Goal: Transaction & Acquisition: Book appointment/travel/reservation

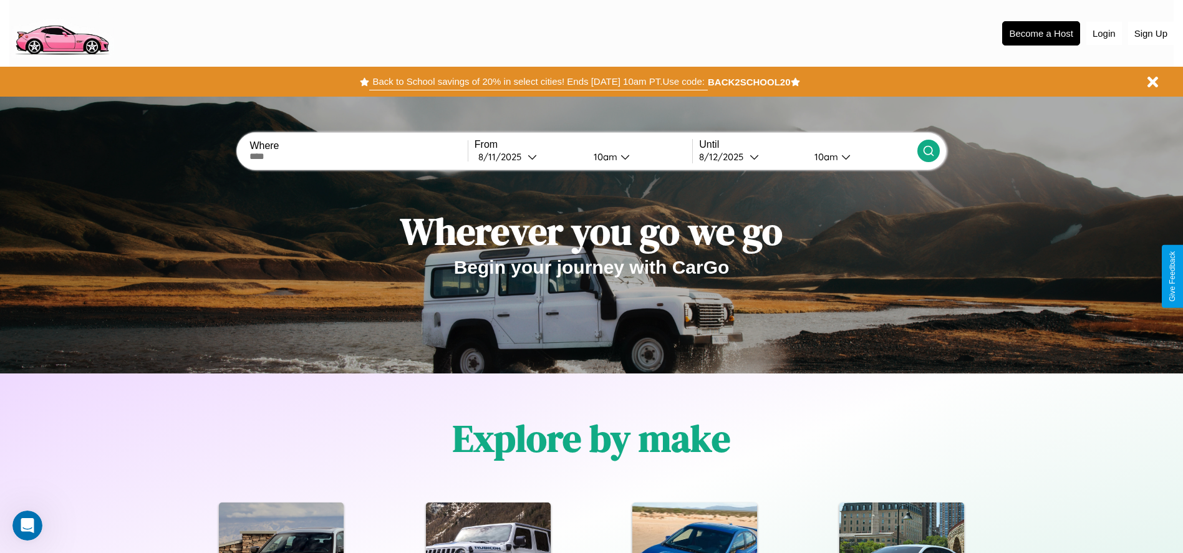
click at [538, 82] on button "Back to School savings of 20% in select cities! Ends [DATE] 10am PT. Use code:" at bounding box center [538, 81] width 338 height 17
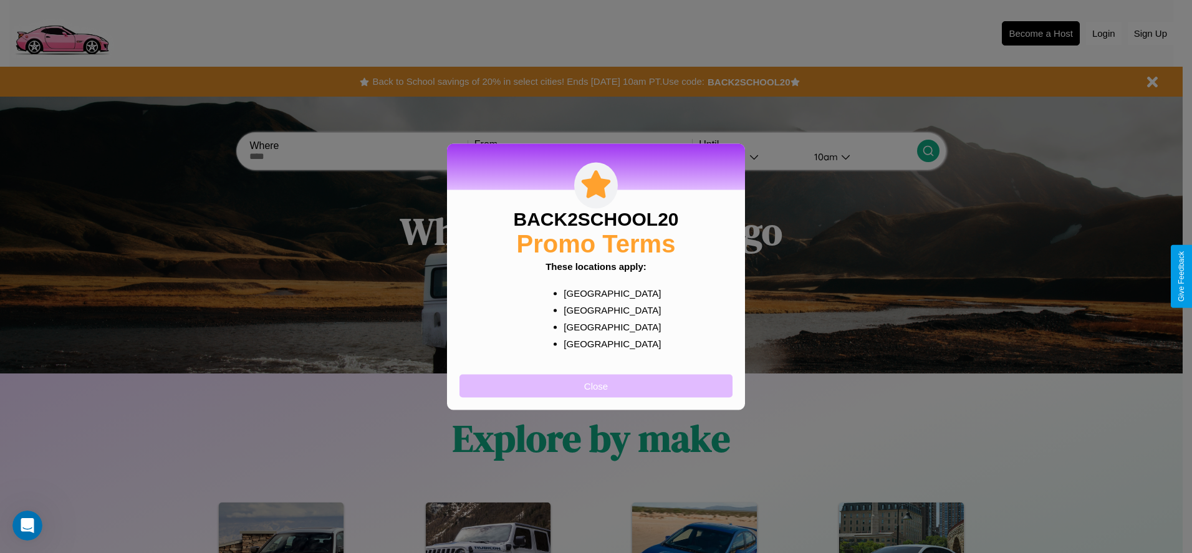
click at [596, 385] on button "Close" at bounding box center [596, 385] width 273 height 23
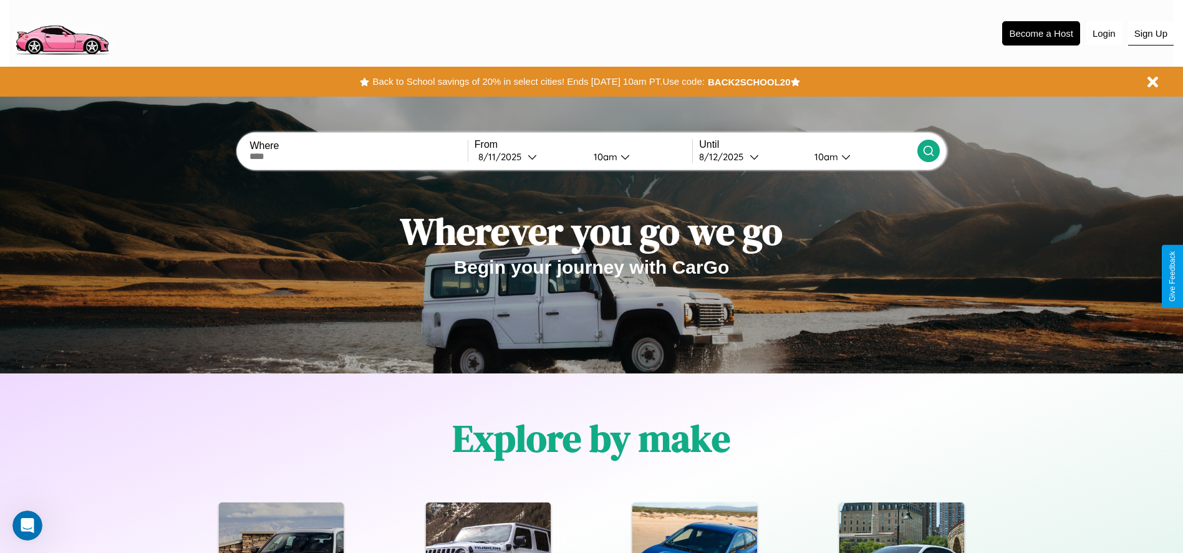
click at [1150, 33] on button "Sign Up" at bounding box center [1151, 34] width 46 height 24
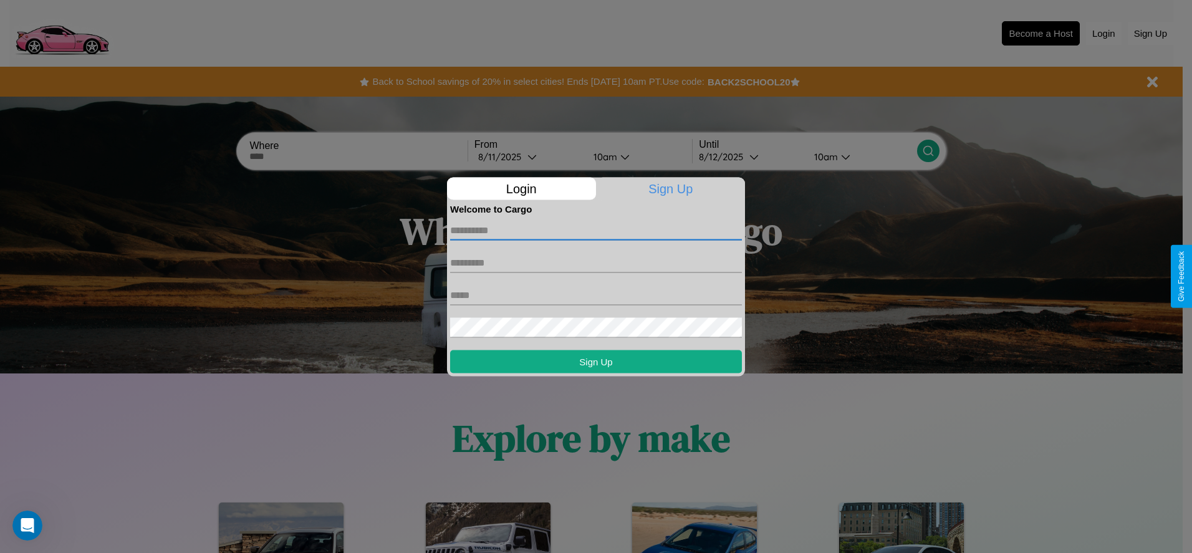
click at [596, 230] on input "text" at bounding box center [596, 230] width 292 height 20
type input "*******"
click at [596, 263] on input "text" at bounding box center [596, 263] width 292 height 20
type input "*******"
click at [596, 295] on input "text" at bounding box center [596, 295] width 292 height 20
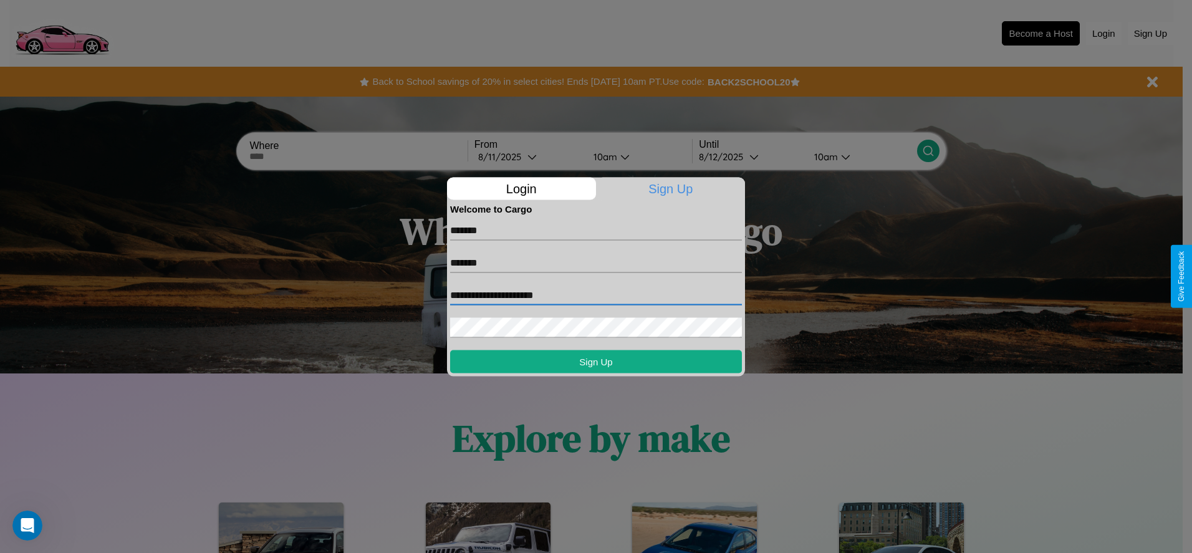
type input "**********"
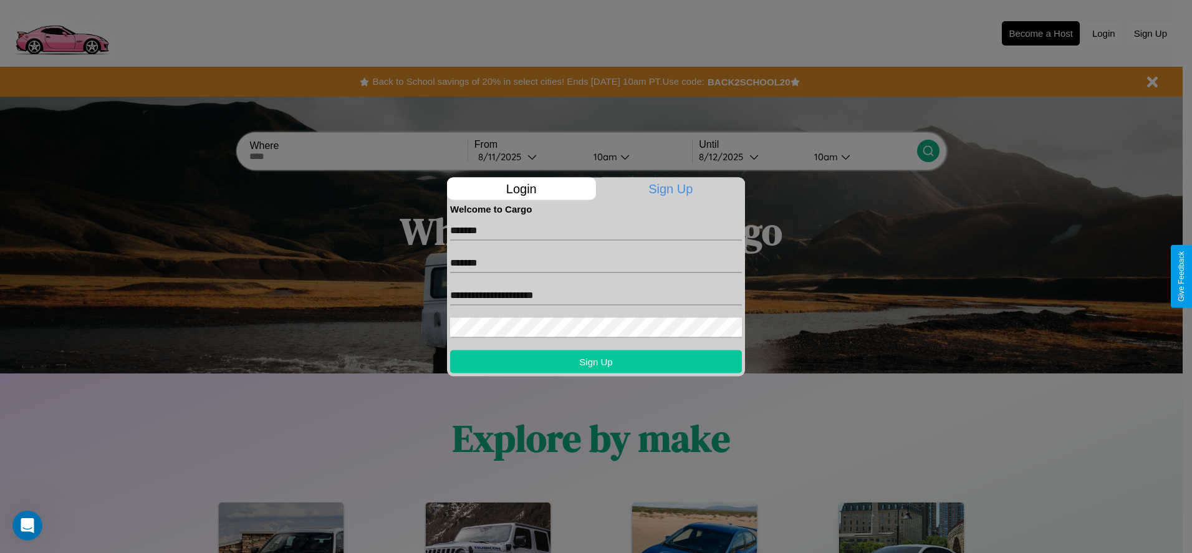
click at [596, 361] on button "Sign Up" at bounding box center [596, 361] width 292 height 23
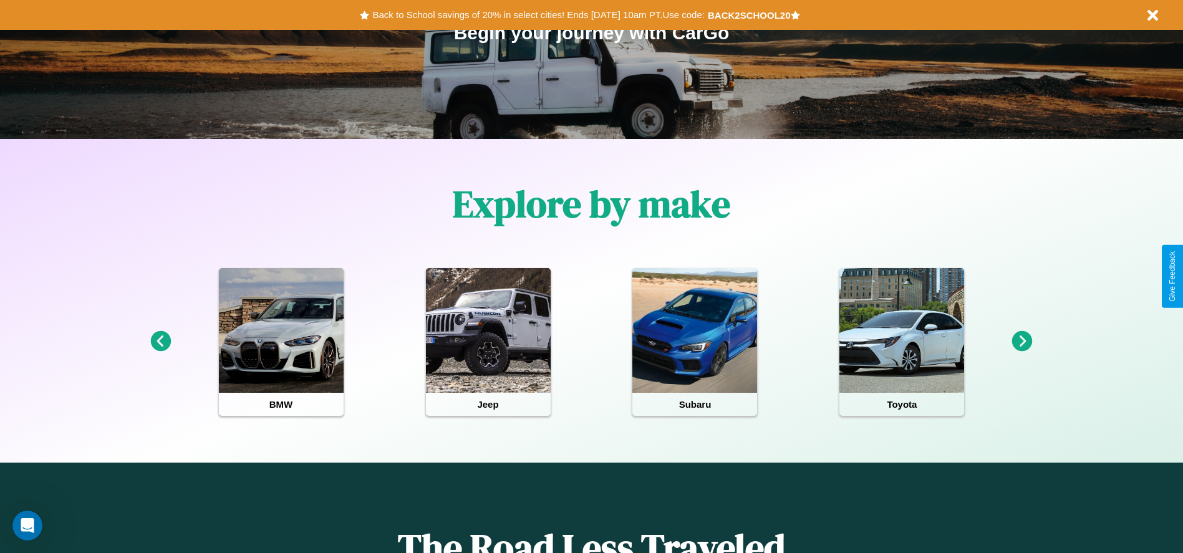
scroll to position [259, 0]
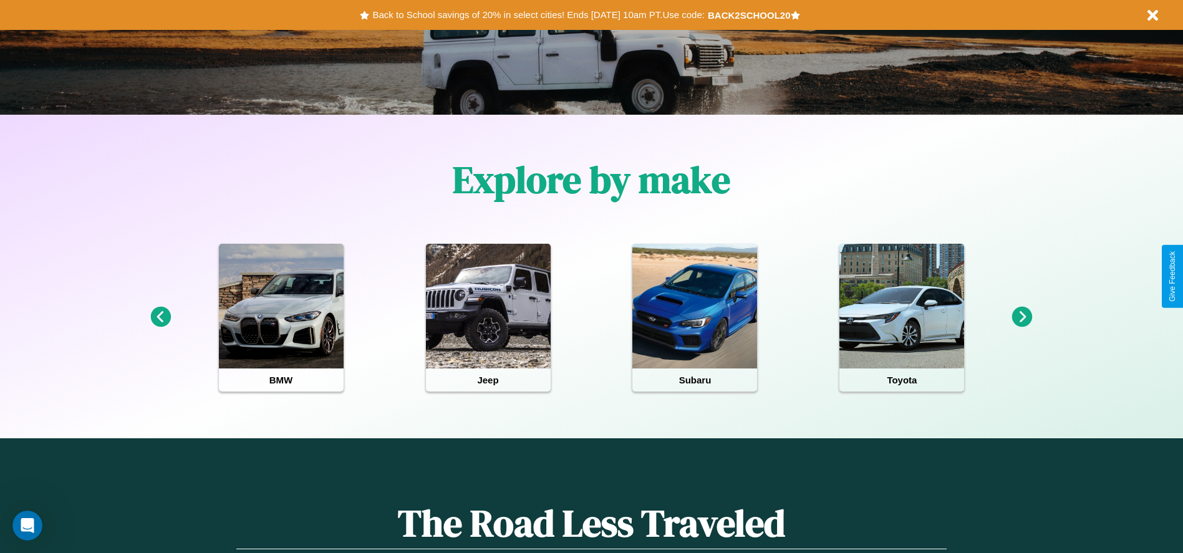
click at [160, 317] on icon at bounding box center [160, 317] width 21 height 21
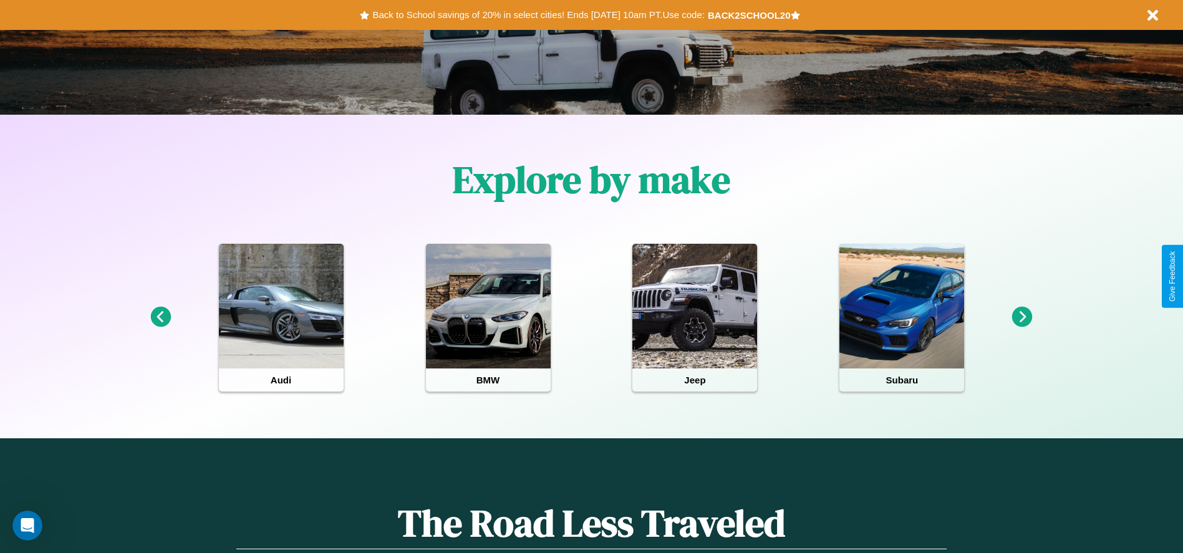
click at [1022, 317] on icon at bounding box center [1022, 317] width 21 height 21
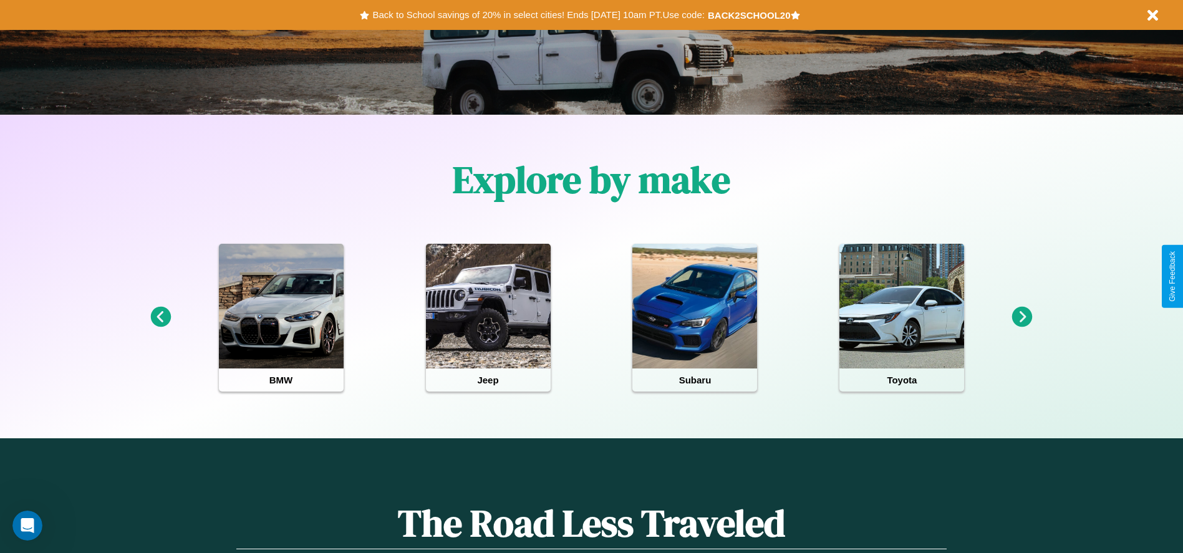
click at [1022, 317] on icon at bounding box center [1022, 317] width 21 height 21
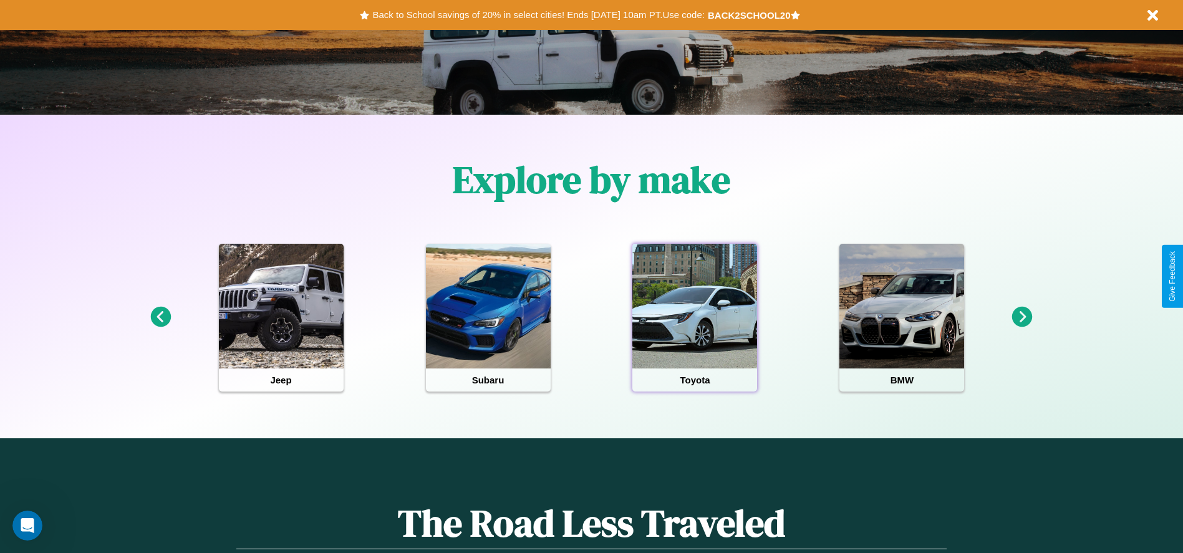
click at [695, 317] on div at bounding box center [694, 306] width 125 height 125
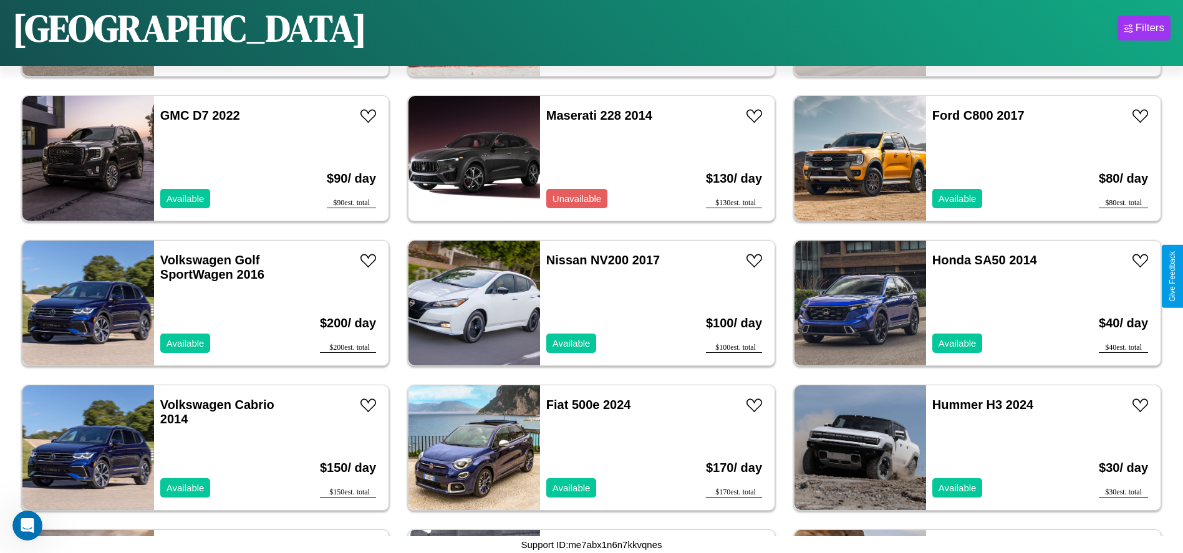
scroll to position [1875, 0]
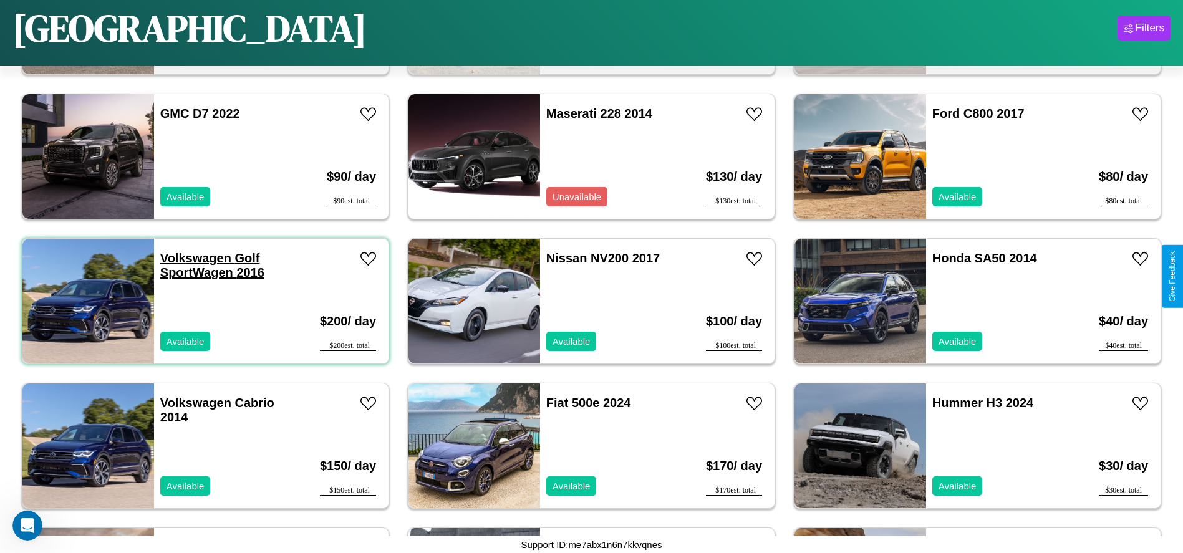
click at [194, 258] on link "Volkswagen Golf SportWagen 2016" at bounding box center [212, 265] width 104 height 28
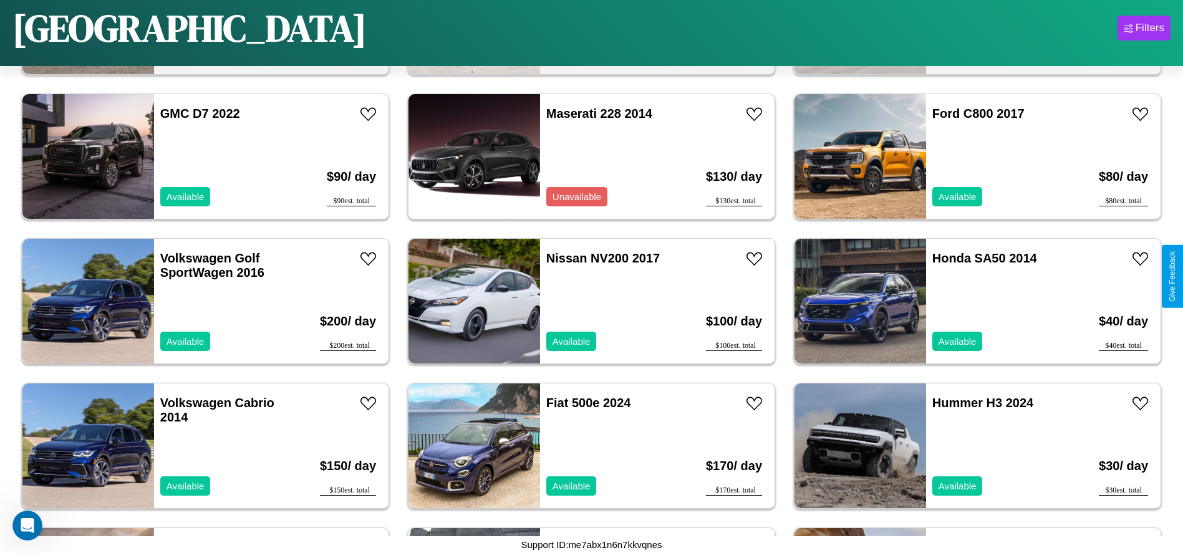
scroll to position [0, 0]
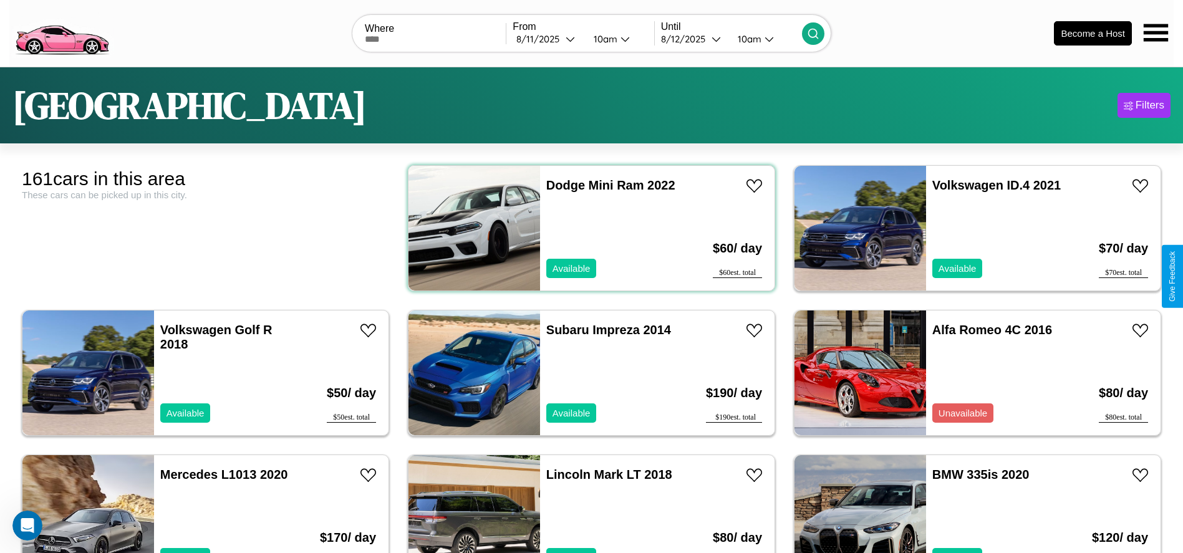
click at [587, 228] on div "Dodge Mini Ram 2022 Available" at bounding box center [612, 228] width 144 height 125
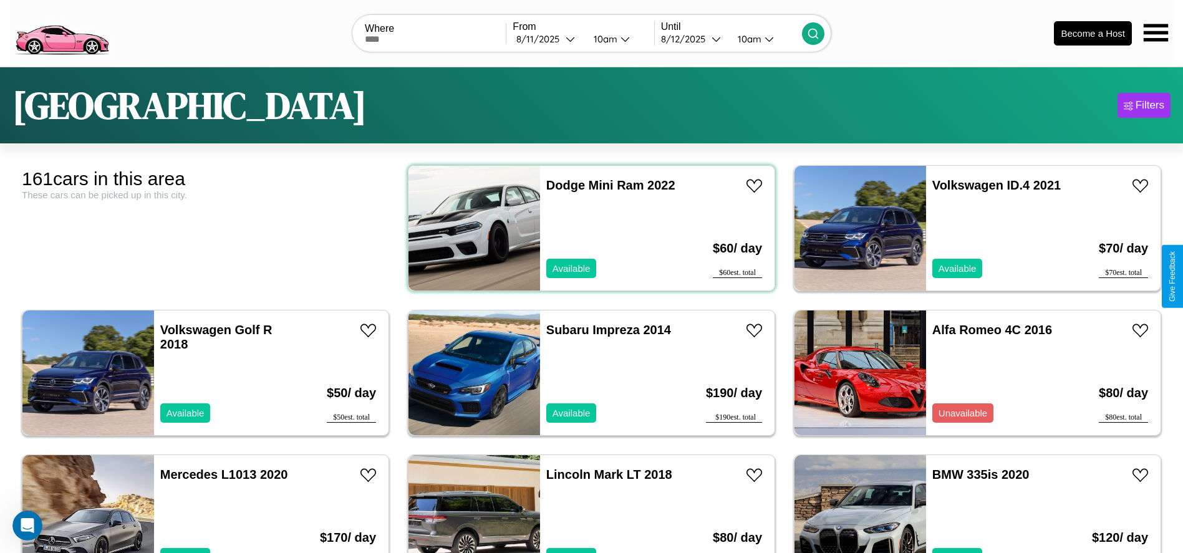
click at [587, 228] on div "Dodge Mini Ram 2022 Available" at bounding box center [612, 228] width 144 height 125
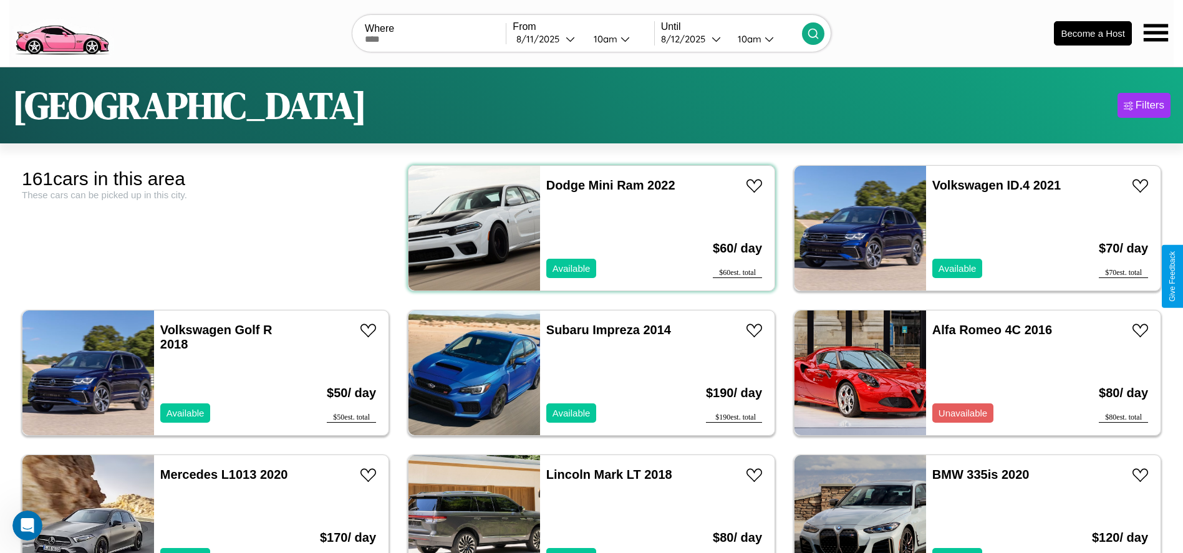
click at [587, 228] on div "Dodge Mini Ram 2022 Available" at bounding box center [612, 228] width 144 height 125
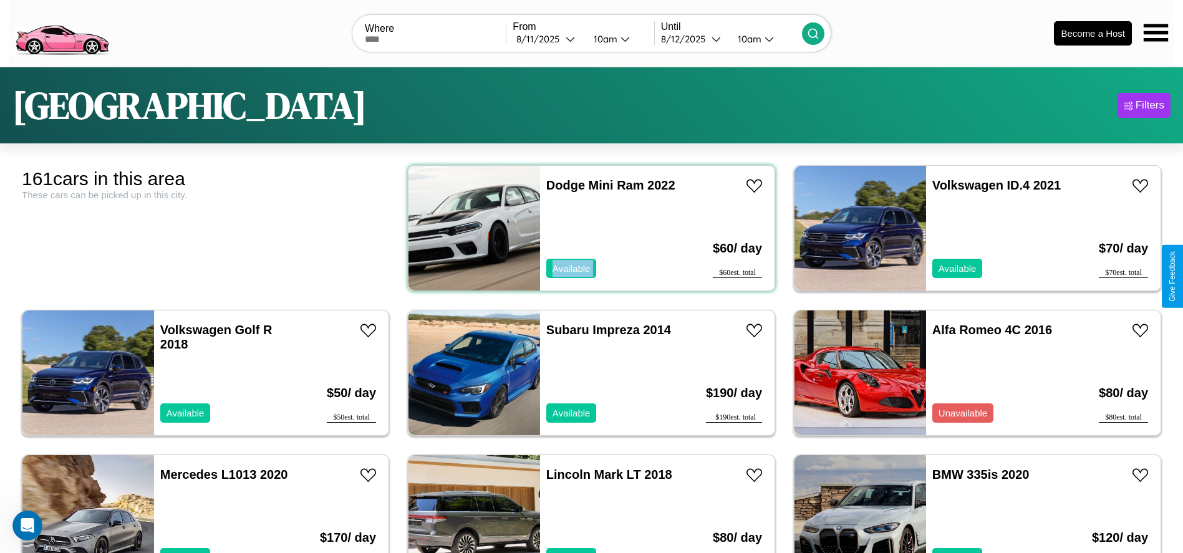
click at [587, 228] on div "Dodge Mini Ram 2022 Available" at bounding box center [612, 228] width 144 height 125
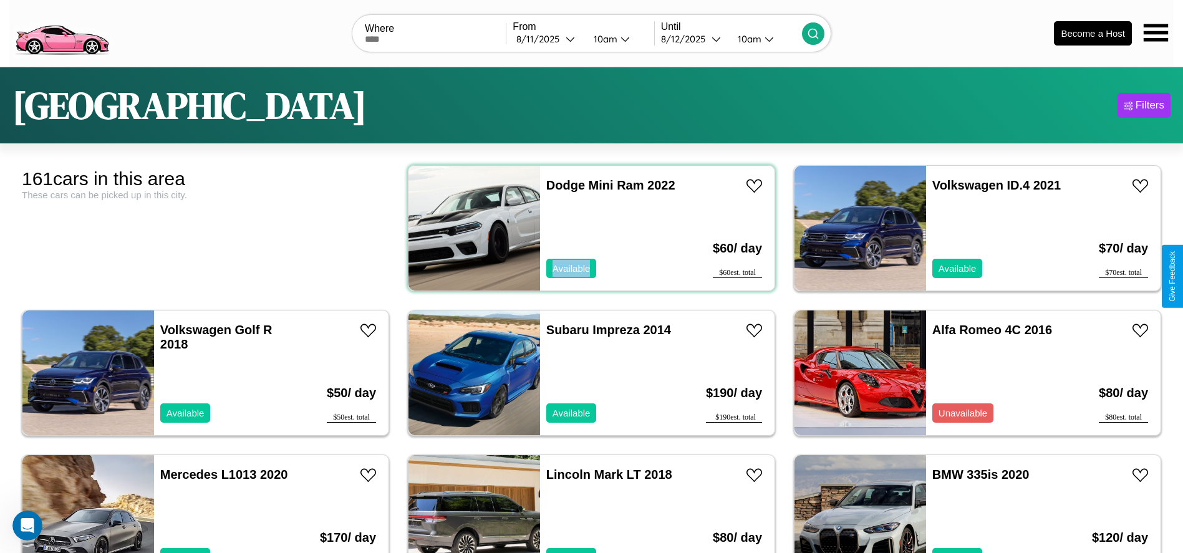
click at [587, 228] on div "Dodge Mini Ram 2022 Available" at bounding box center [612, 228] width 144 height 125
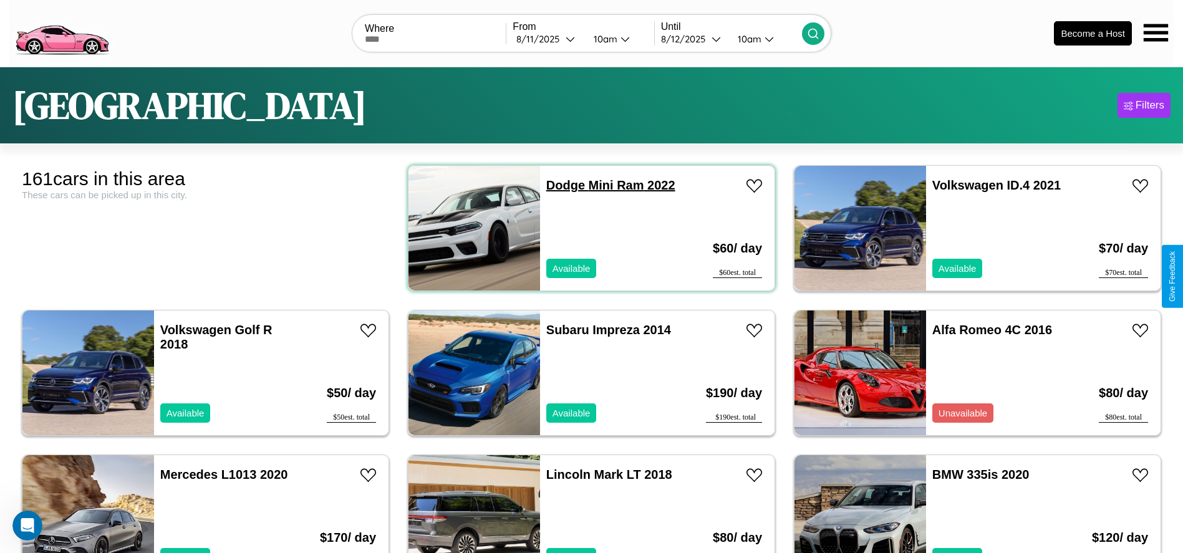
click at [561, 185] on link "Dodge Mini Ram 2022" at bounding box center [610, 185] width 129 height 14
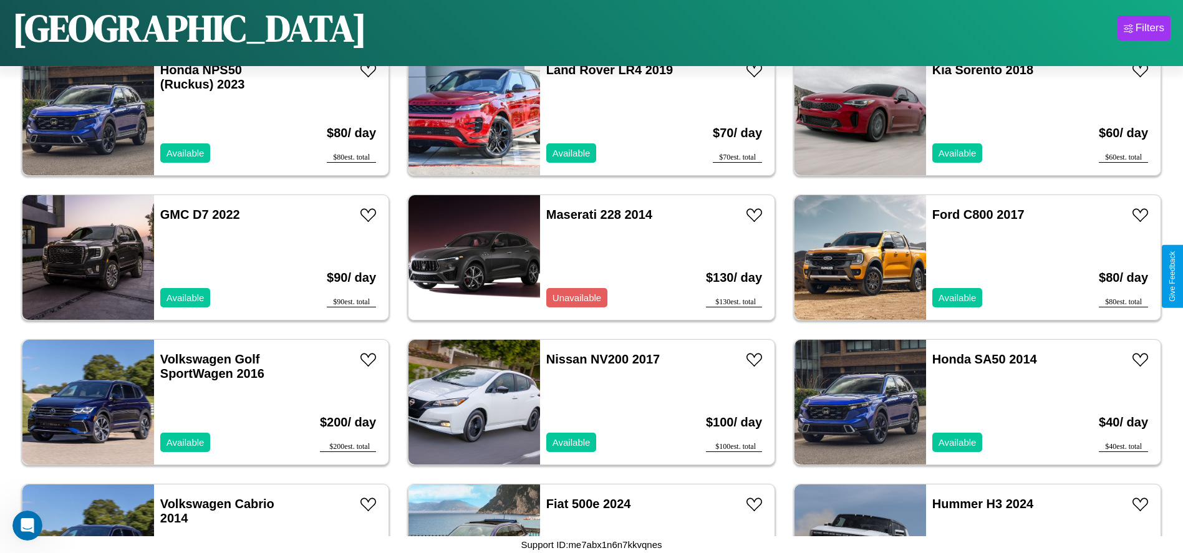
scroll to position [2309, 0]
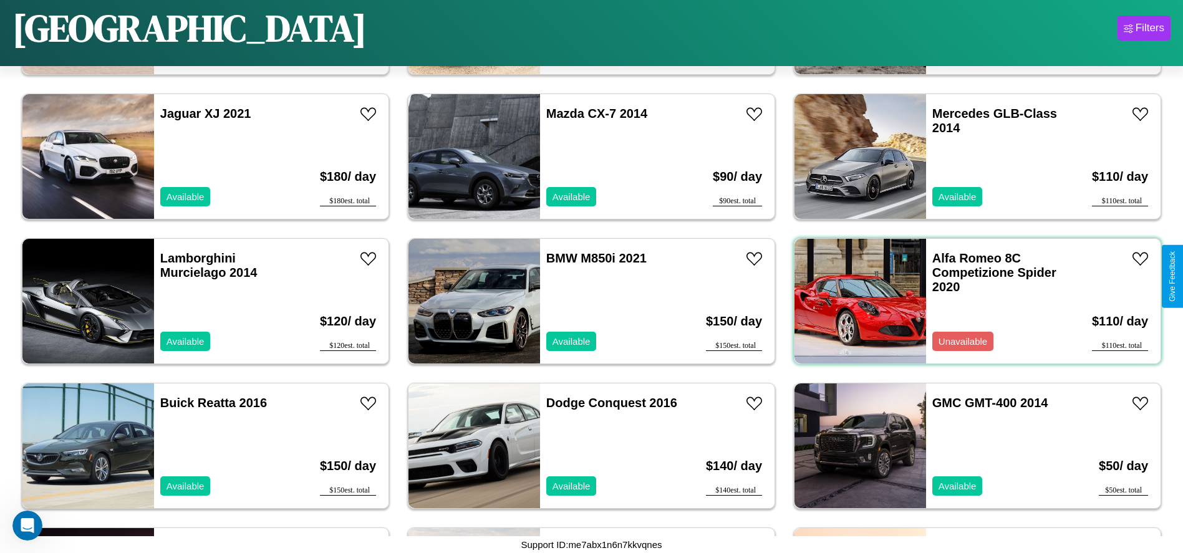
click at [970, 301] on div "Alfa Romeo 8C Competizione Spider 2020 Unavailable" at bounding box center [998, 301] width 144 height 125
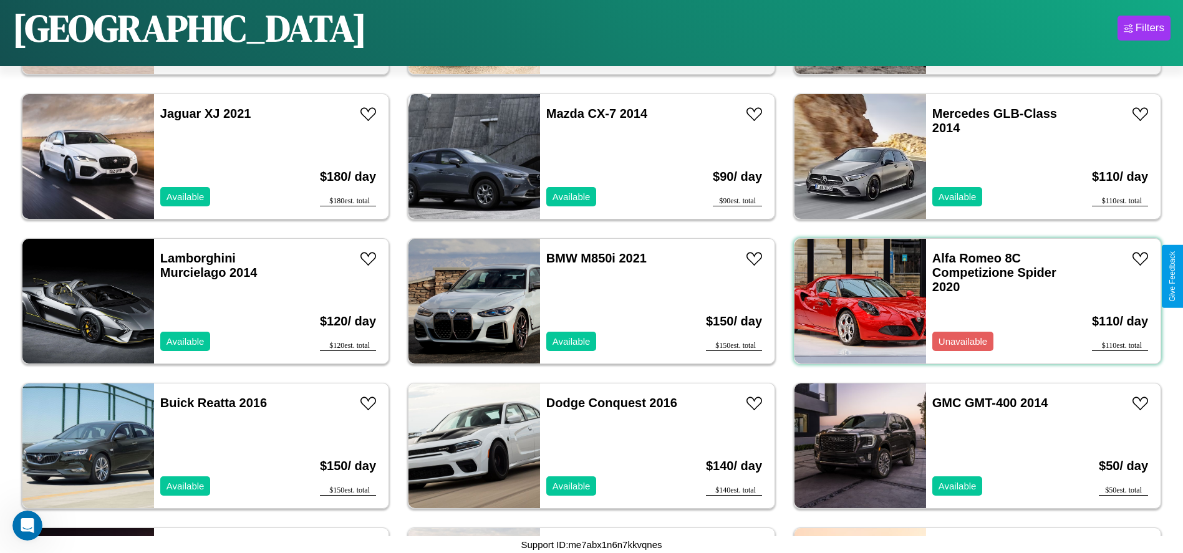
click at [970, 301] on div "Alfa Romeo 8C Competizione Spider 2020 Unavailable" at bounding box center [998, 301] width 144 height 125
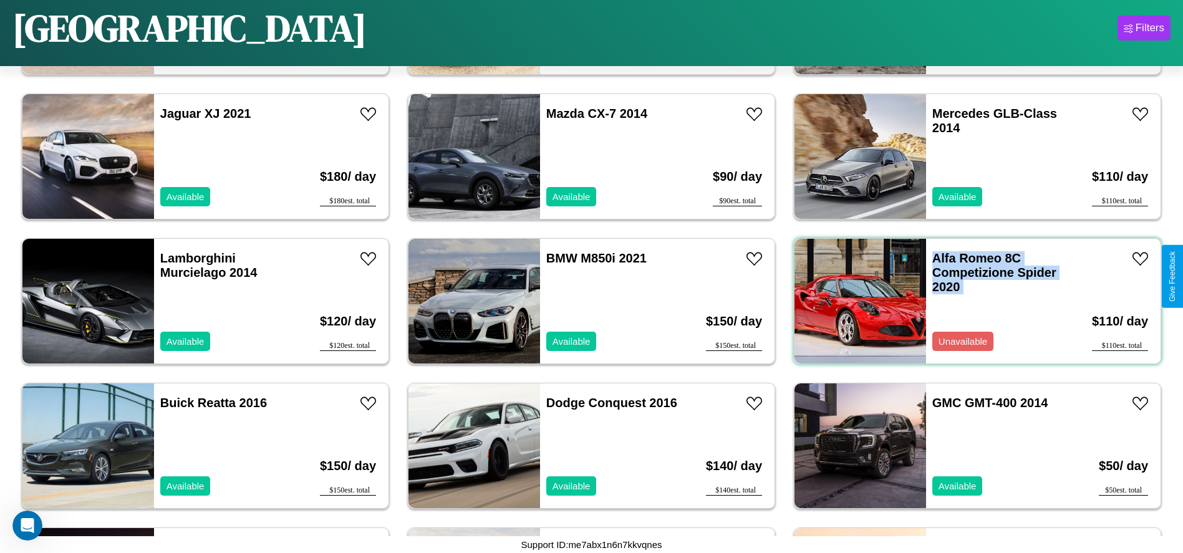
click at [970, 301] on div "Alfa Romeo 8C Competizione Spider 2020 Unavailable" at bounding box center [998, 301] width 144 height 125
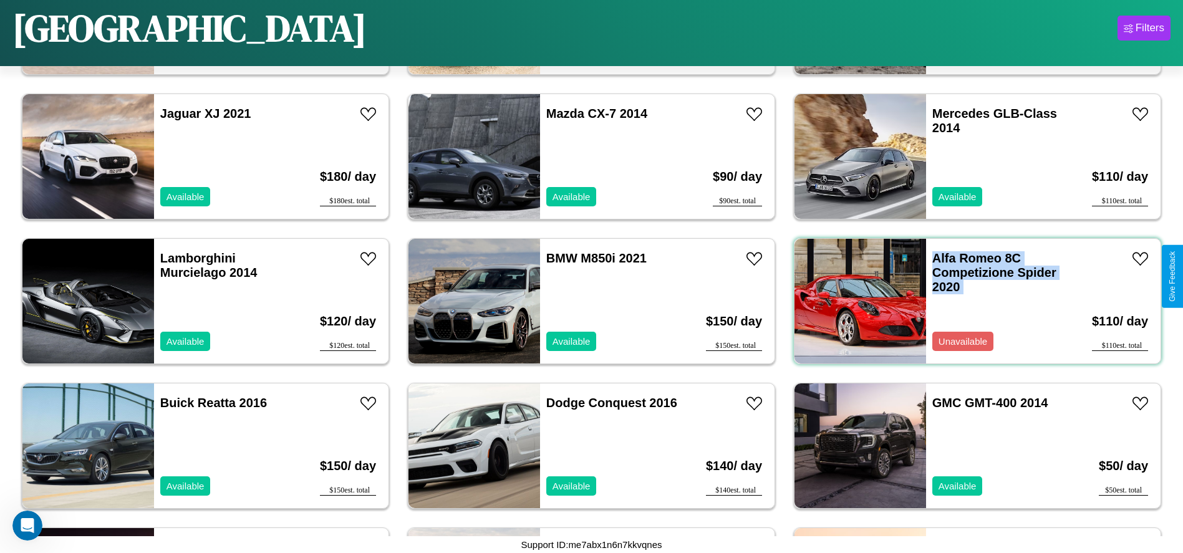
click at [970, 301] on div "Alfa Romeo 8C Competizione Spider 2020 Unavailable" at bounding box center [998, 301] width 144 height 125
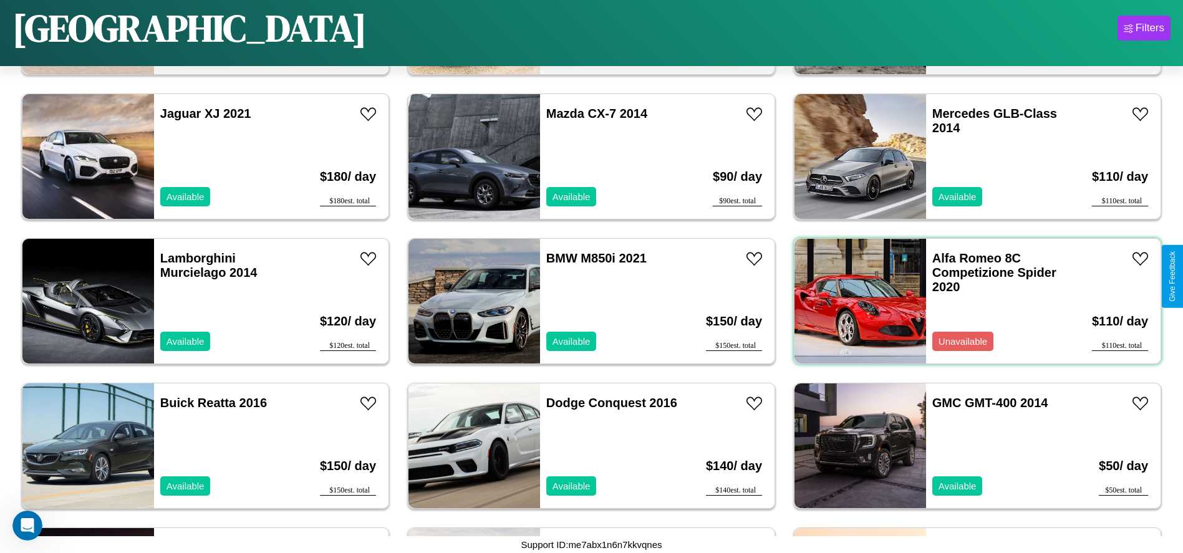
click at [970, 301] on div "Alfa Romeo 8C Competizione Spider 2020 Unavailable" at bounding box center [998, 301] width 144 height 125
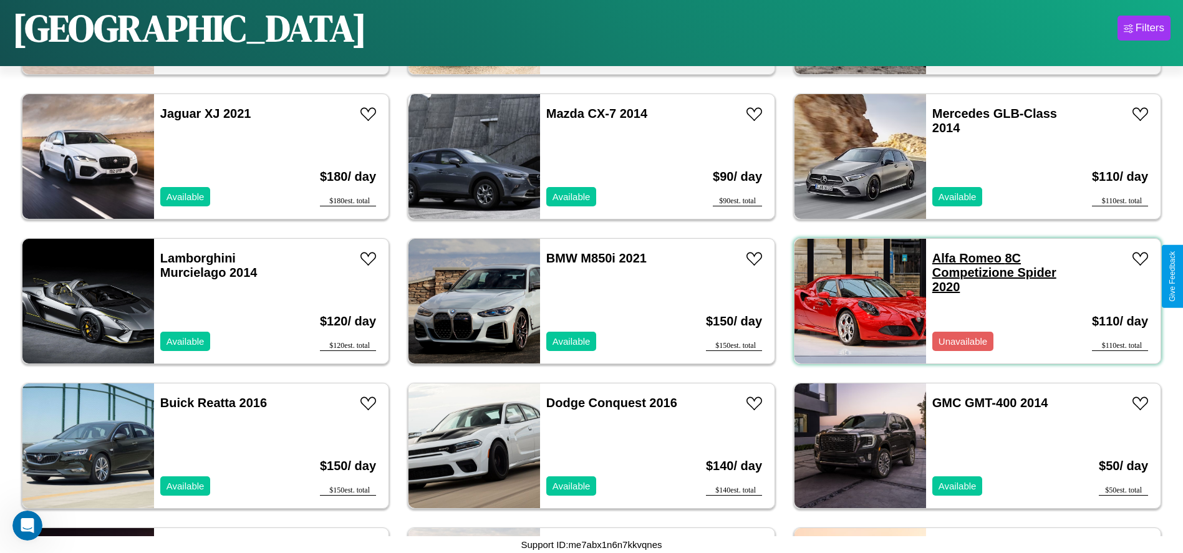
click at [959, 258] on link "Alfa Romeo 8C Competizione Spider 2020" at bounding box center [994, 272] width 124 height 42
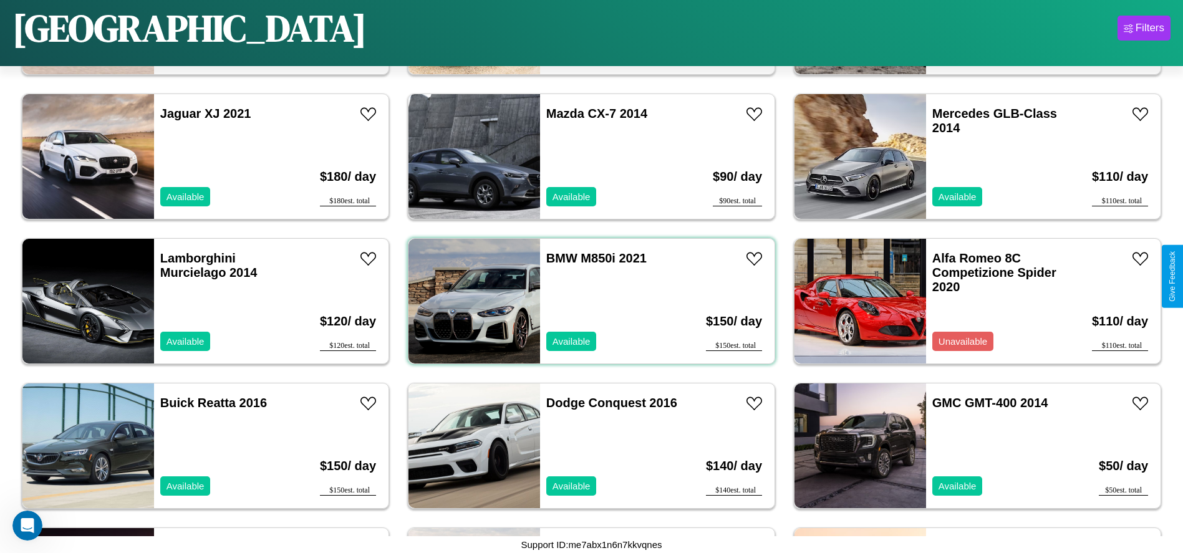
scroll to position [4624, 0]
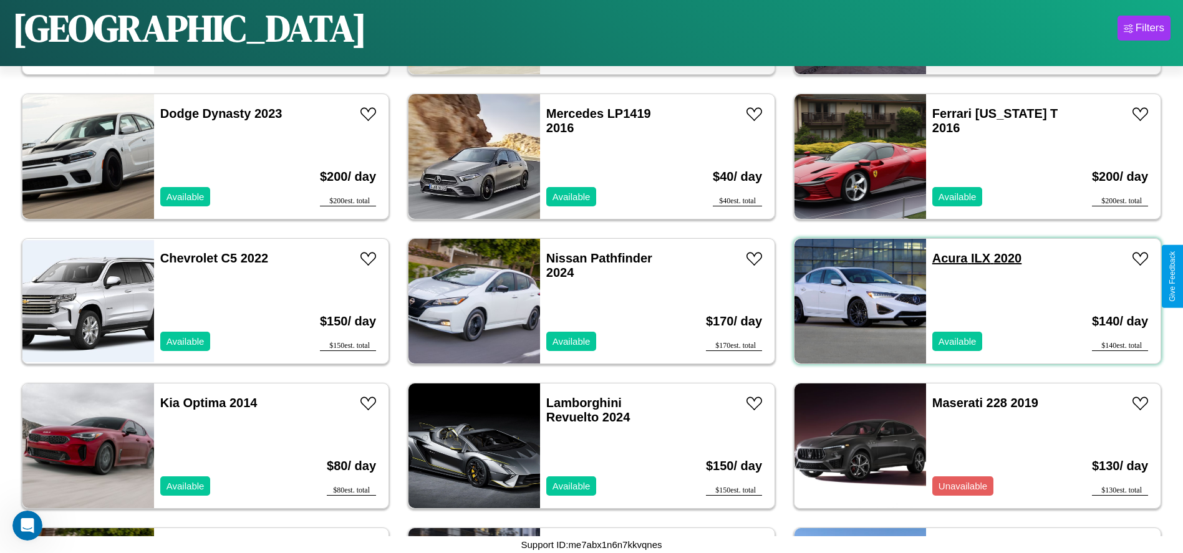
click at [942, 258] on link "Acura ILX 2020" at bounding box center [976, 258] width 89 height 14
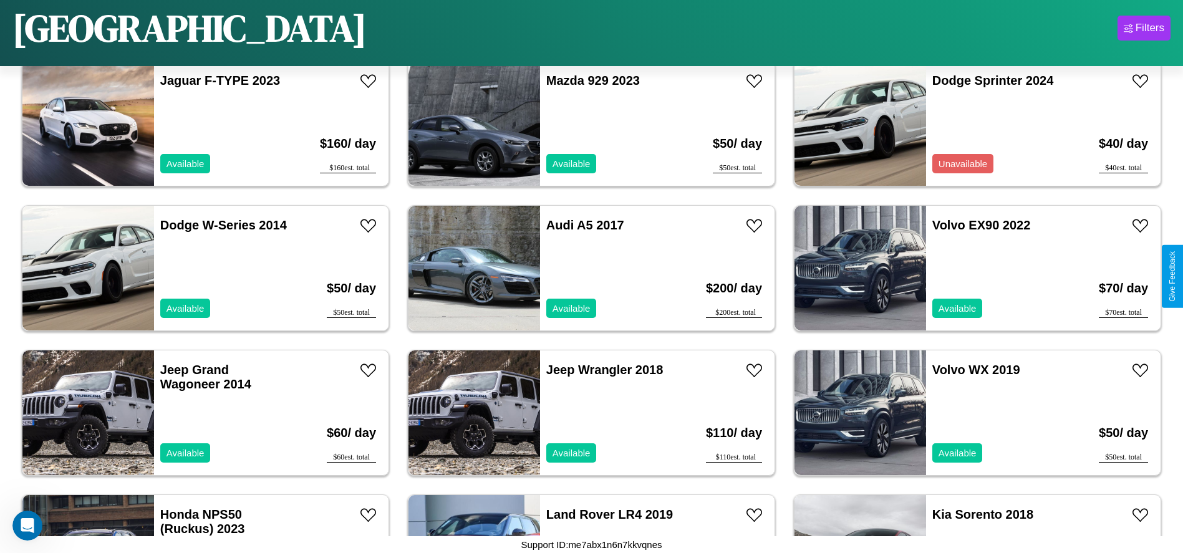
scroll to position [1296, 0]
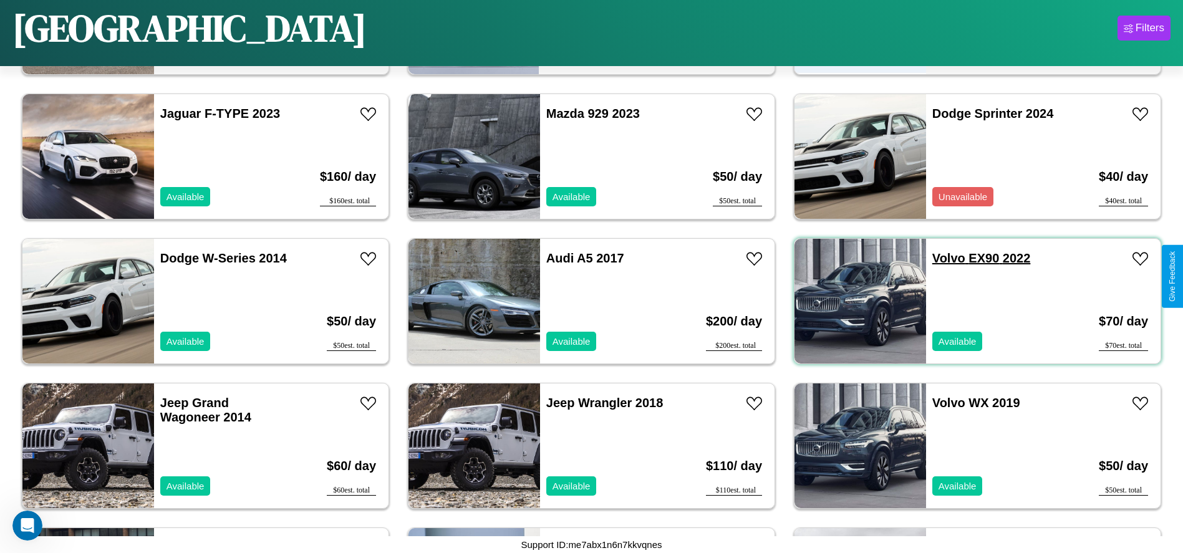
click at [941, 258] on link "Volvo EX90 2022" at bounding box center [981, 258] width 99 height 14
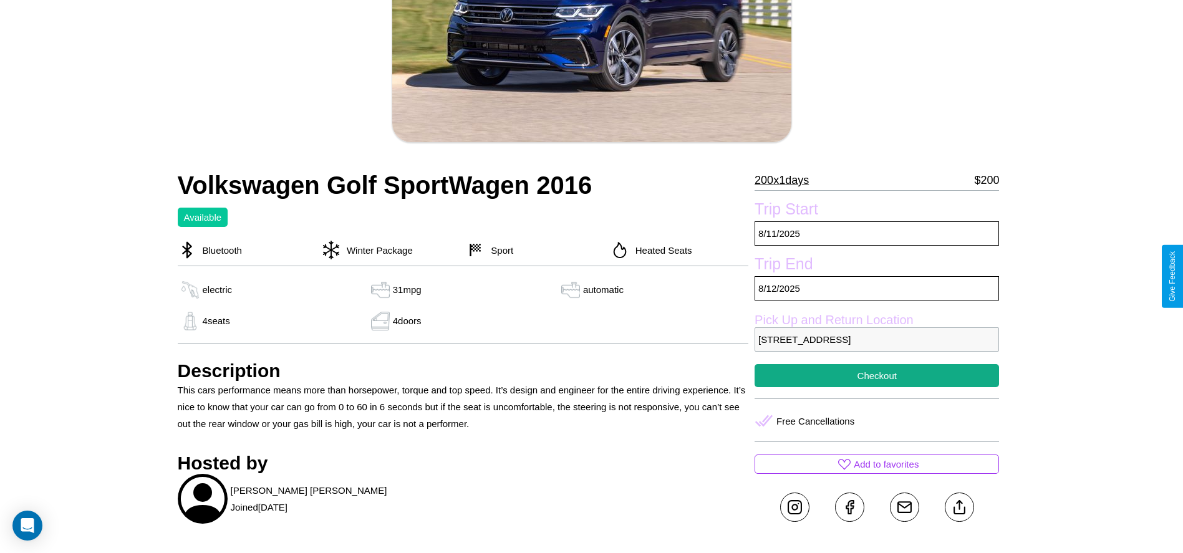
scroll to position [322, 0]
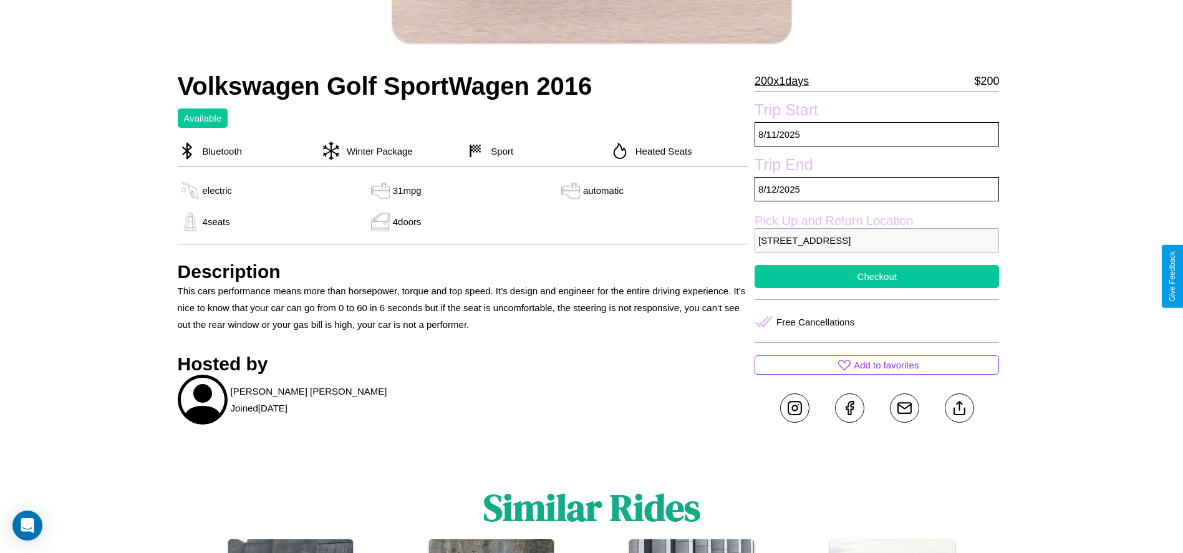
click at [877, 276] on button "Checkout" at bounding box center [877, 276] width 244 height 23
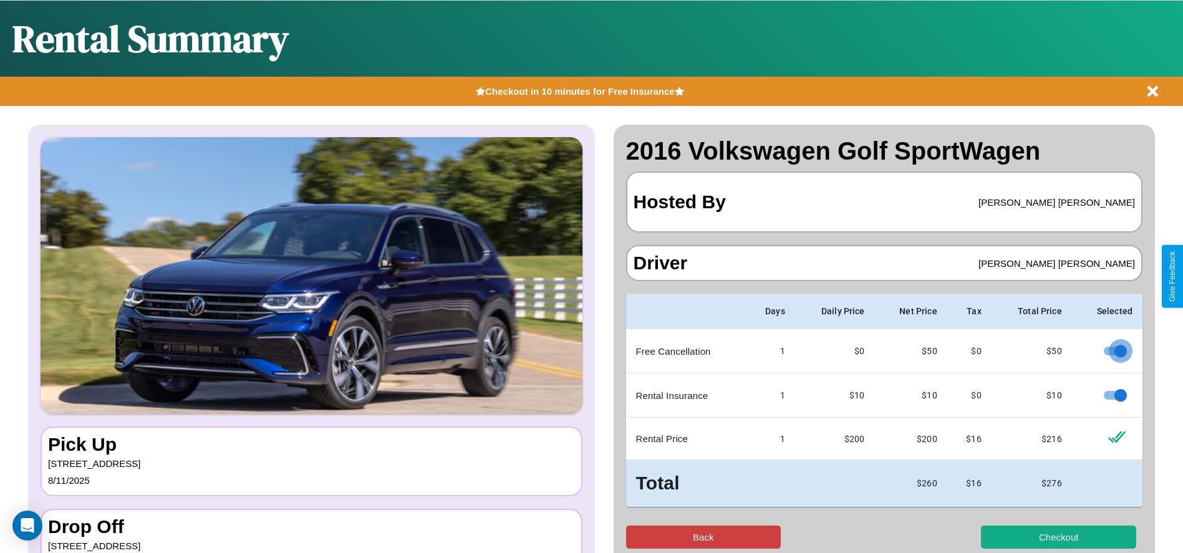
click at [703, 537] on button "Back" at bounding box center [703, 537] width 155 height 23
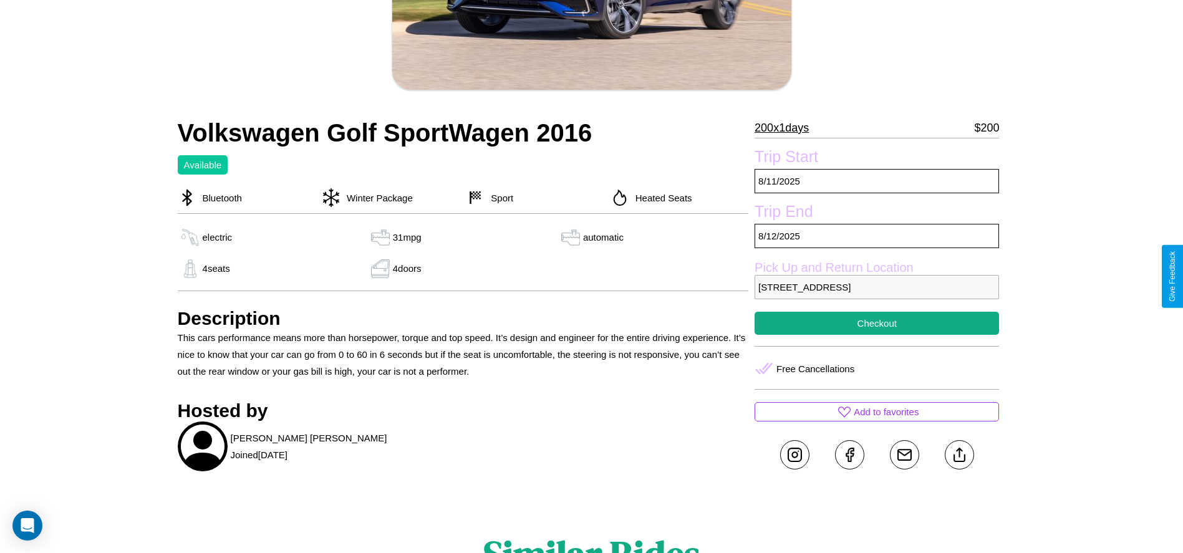
scroll to position [498, 0]
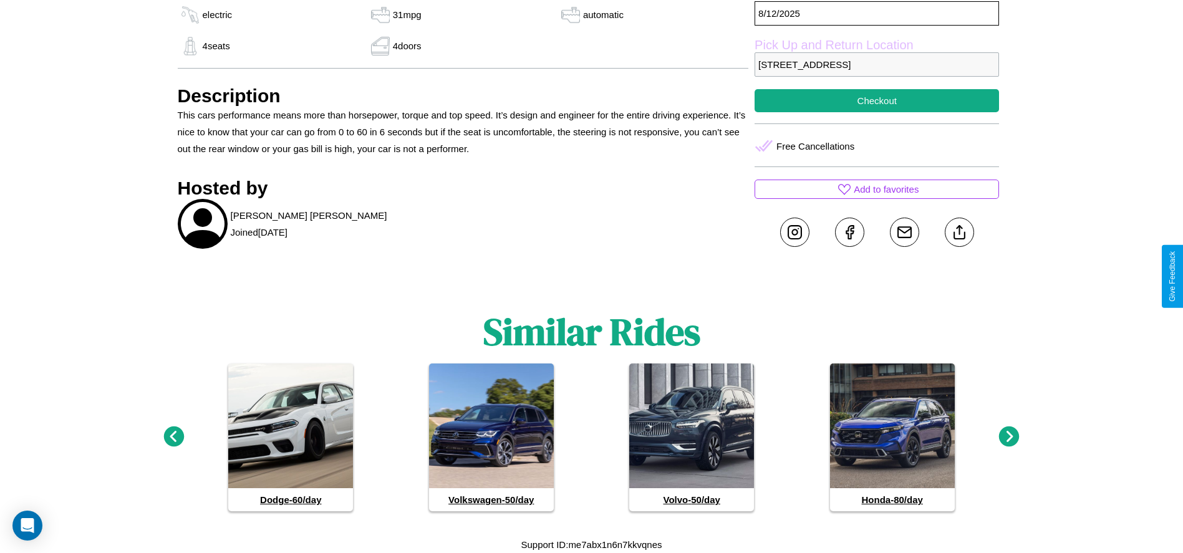
click at [1009, 437] on icon at bounding box center [1009, 437] width 21 height 21
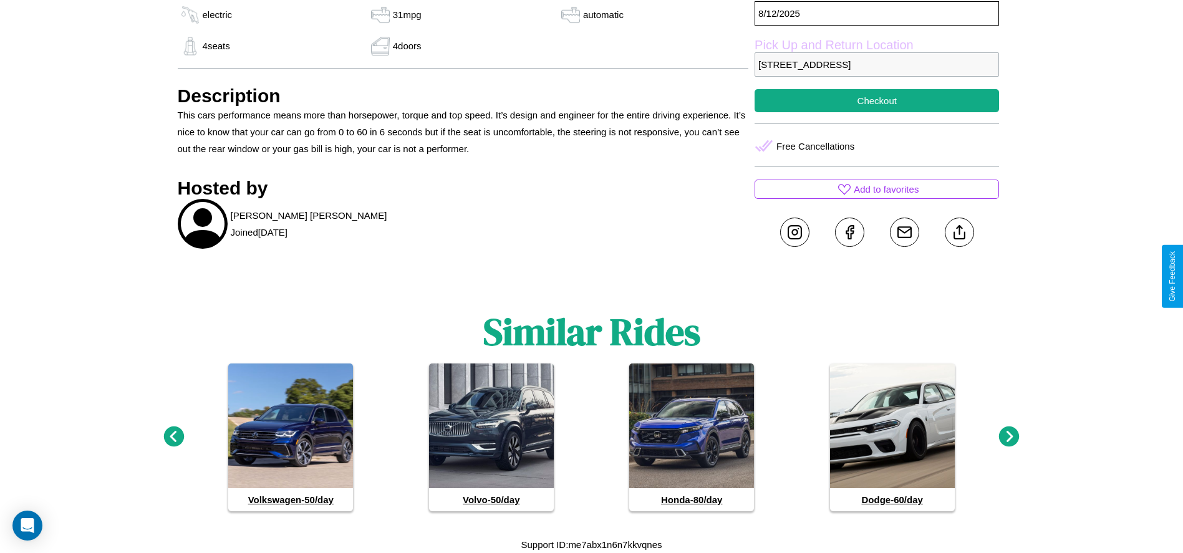
click at [1009, 437] on icon at bounding box center [1009, 437] width 21 height 21
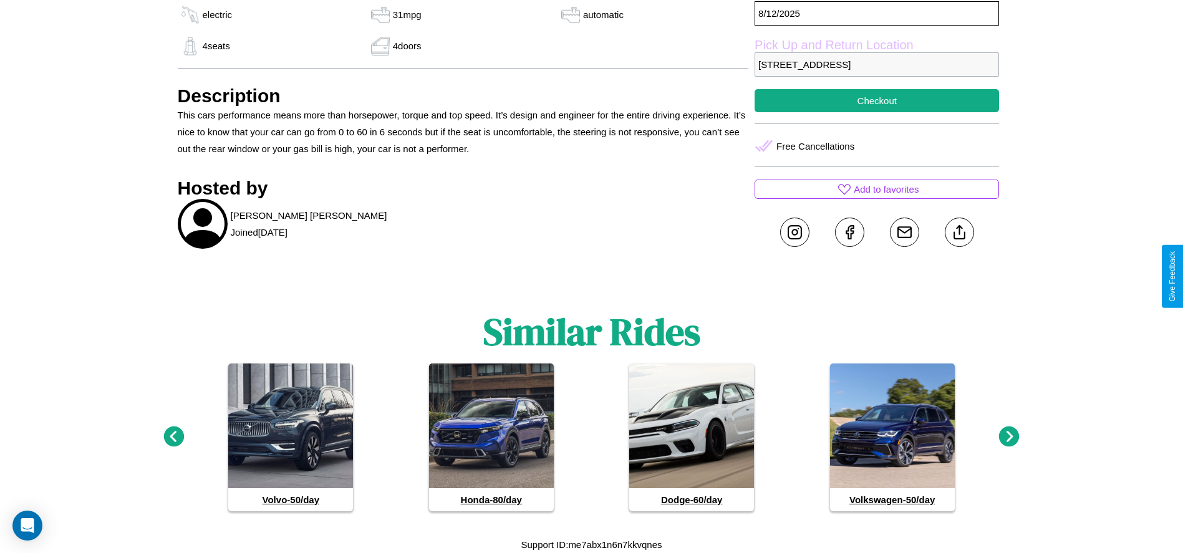
click at [1009, 437] on icon at bounding box center [1009, 437] width 21 height 21
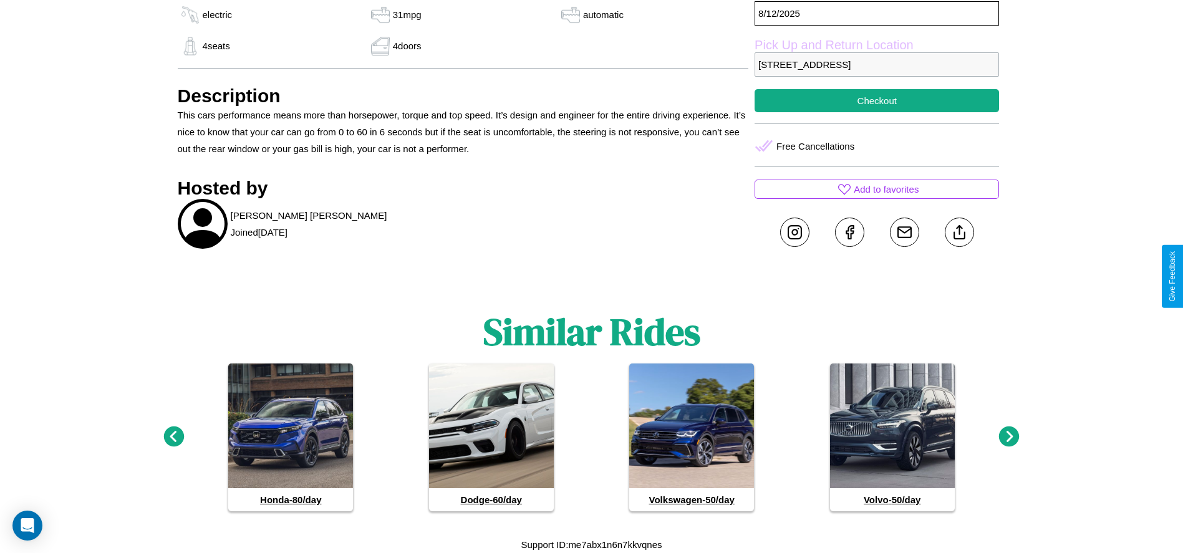
click at [1009, 437] on icon at bounding box center [1009, 437] width 21 height 21
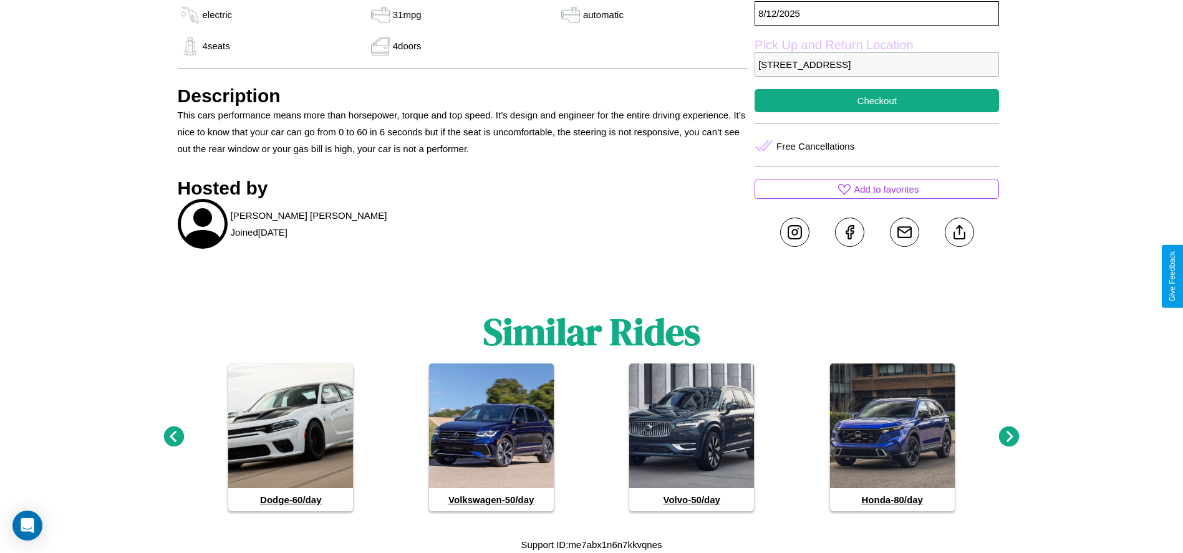
click at [173, 437] on icon at bounding box center [173, 437] width 21 height 21
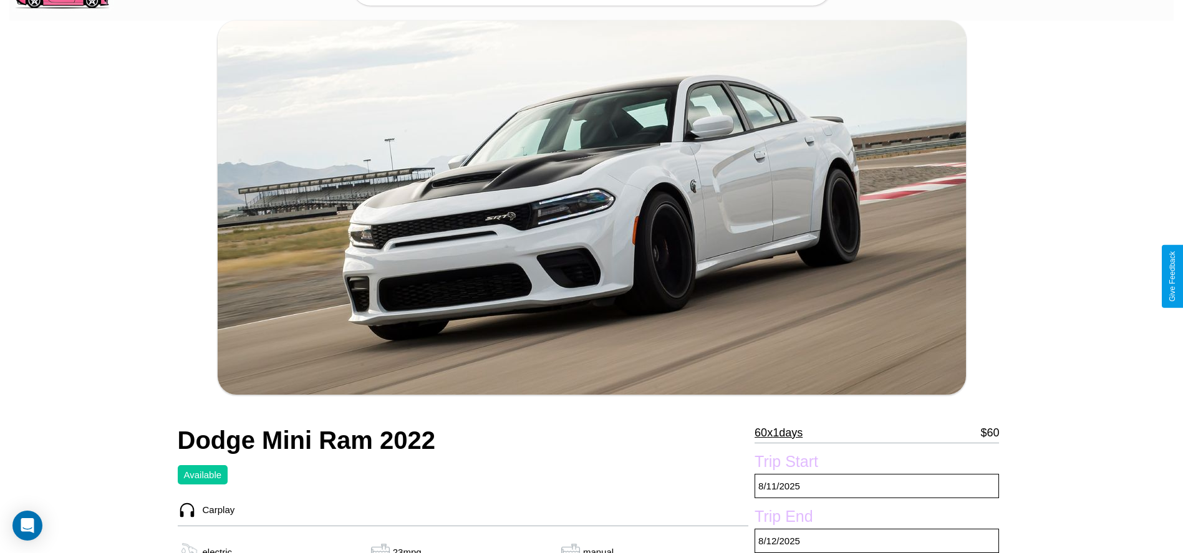
scroll to position [362, 0]
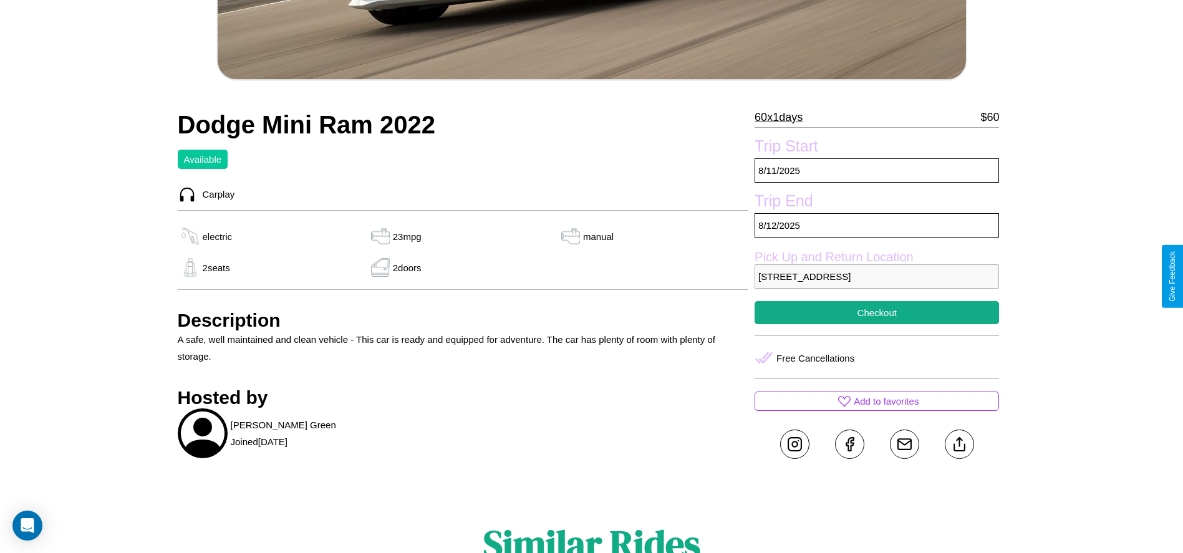
click at [877, 276] on p "9029 Pine Street London 27229 United Kingdom" at bounding box center [877, 276] width 244 height 24
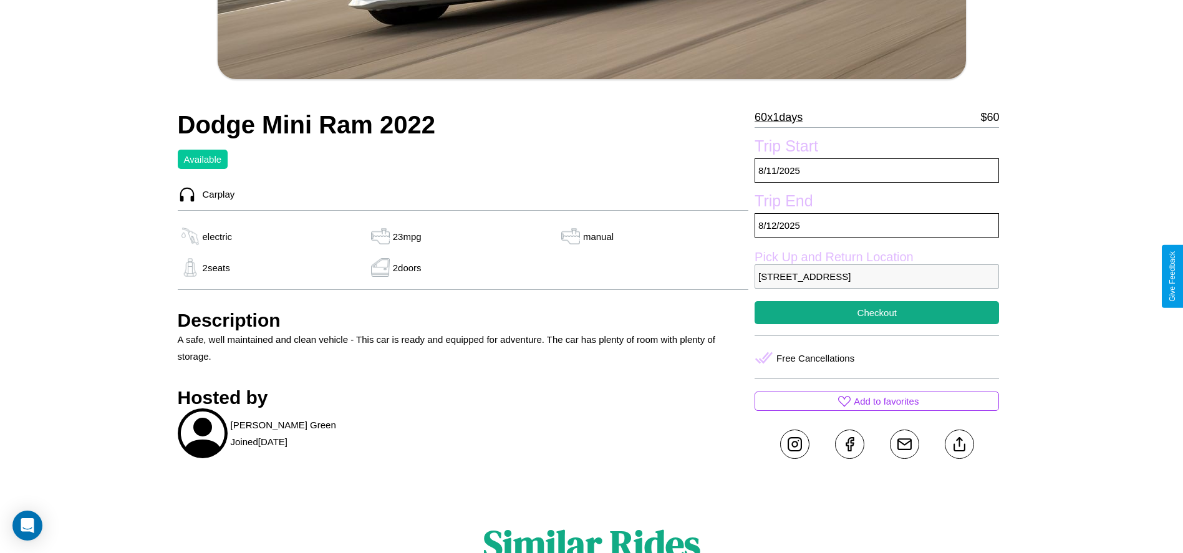
click at [877, 276] on p "9029 Pine Street London 27229 United Kingdom" at bounding box center [877, 276] width 244 height 24
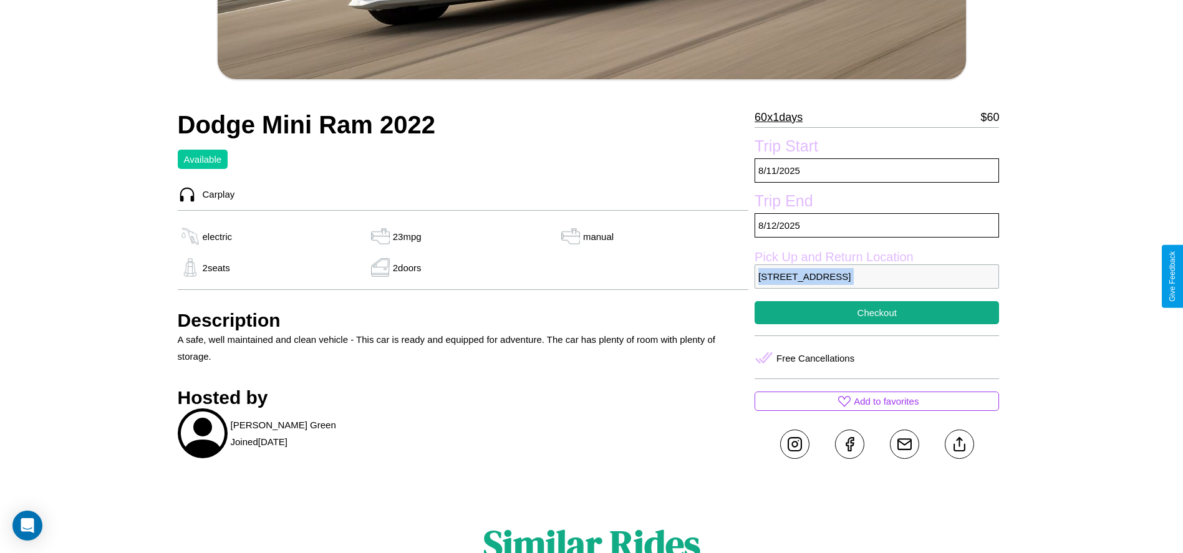
click at [877, 276] on p "9029 Pine Street London 27229 United Kingdom" at bounding box center [877, 276] width 244 height 24
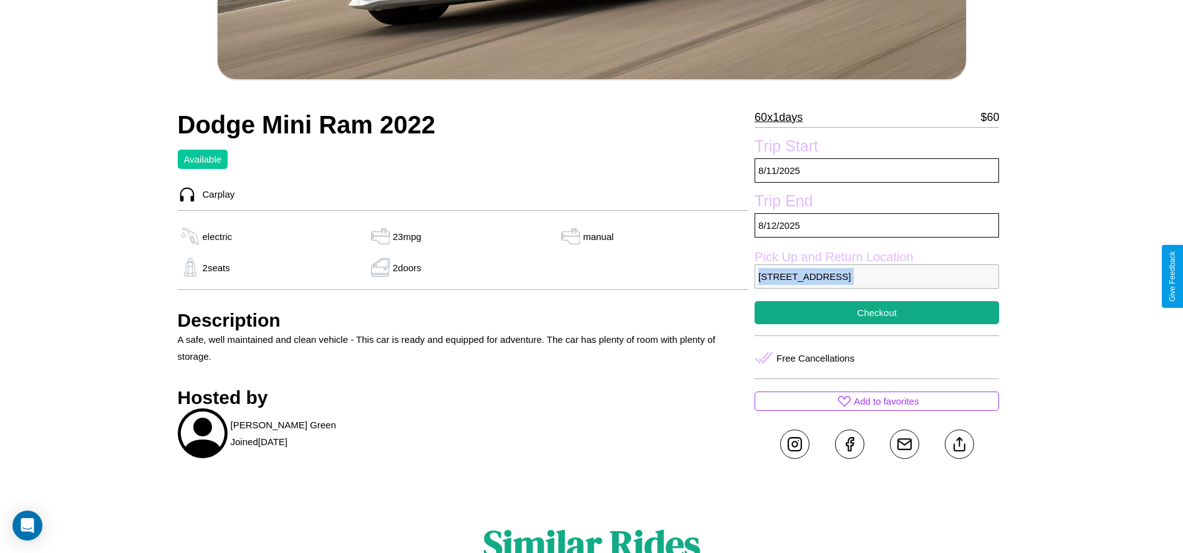
click at [877, 276] on p "9029 Pine Street London 27229 United Kingdom" at bounding box center [877, 276] width 244 height 24
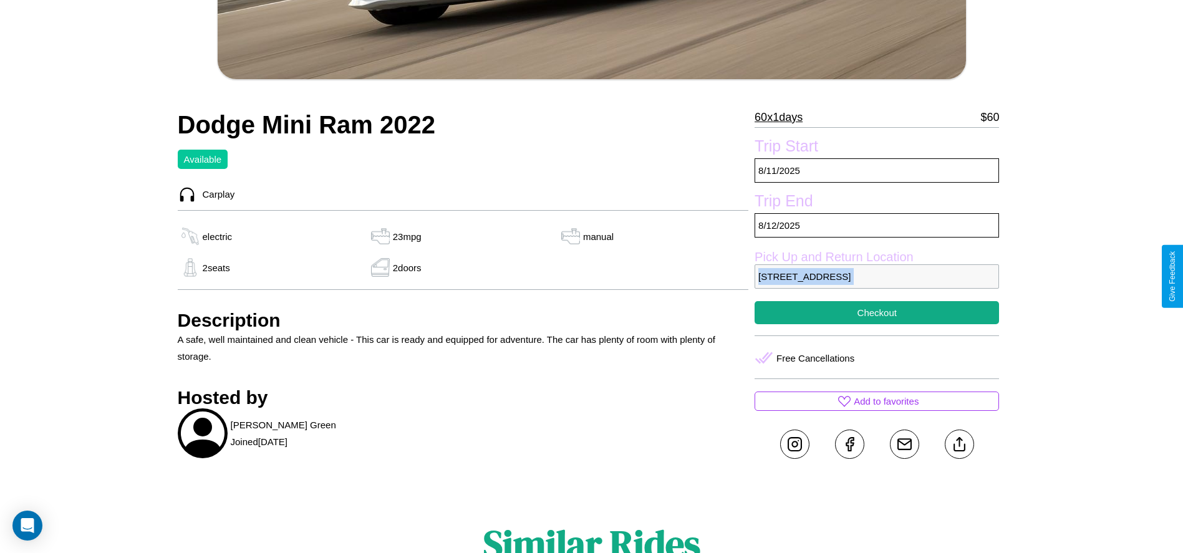
click at [877, 276] on p "9029 Pine Street London 27229 United Kingdom" at bounding box center [877, 276] width 244 height 24
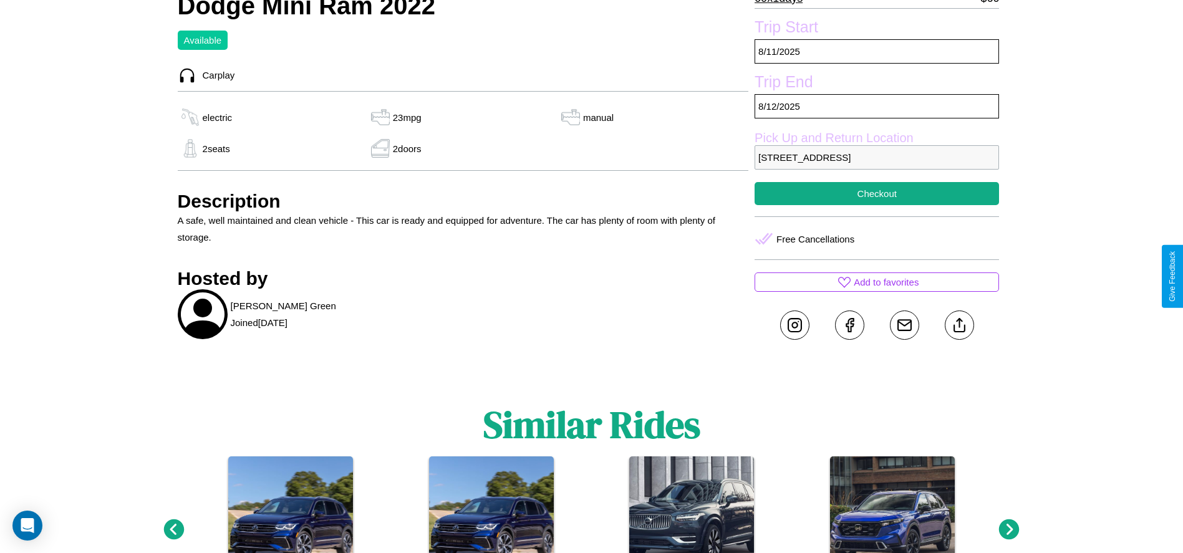
scroll to position [486, 0]
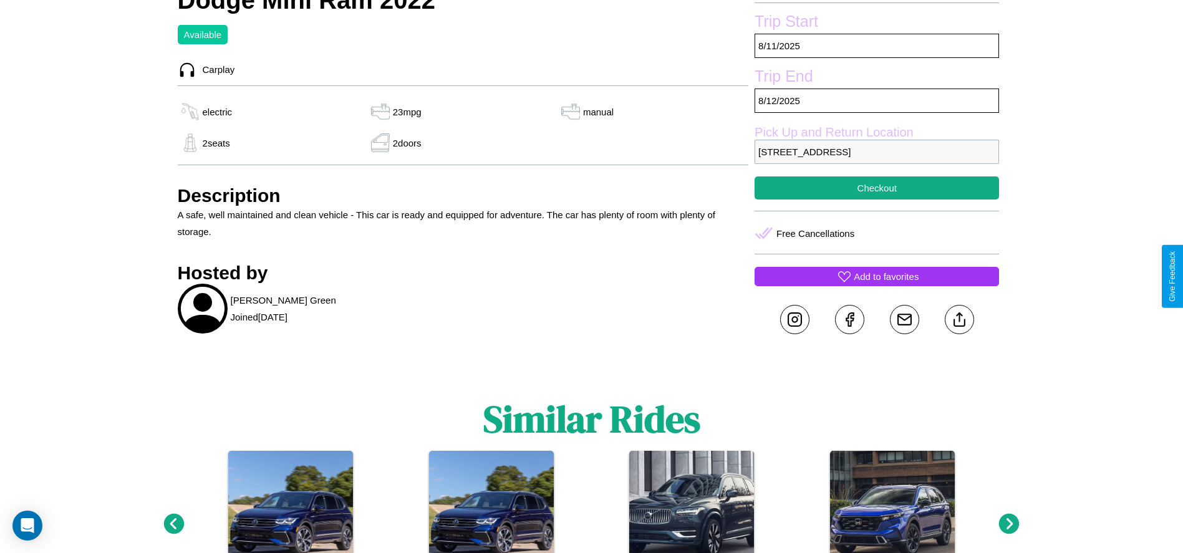
click at [877, 276] on p "Add to favorites" at bounding box center [886, 276] width 65 height 17
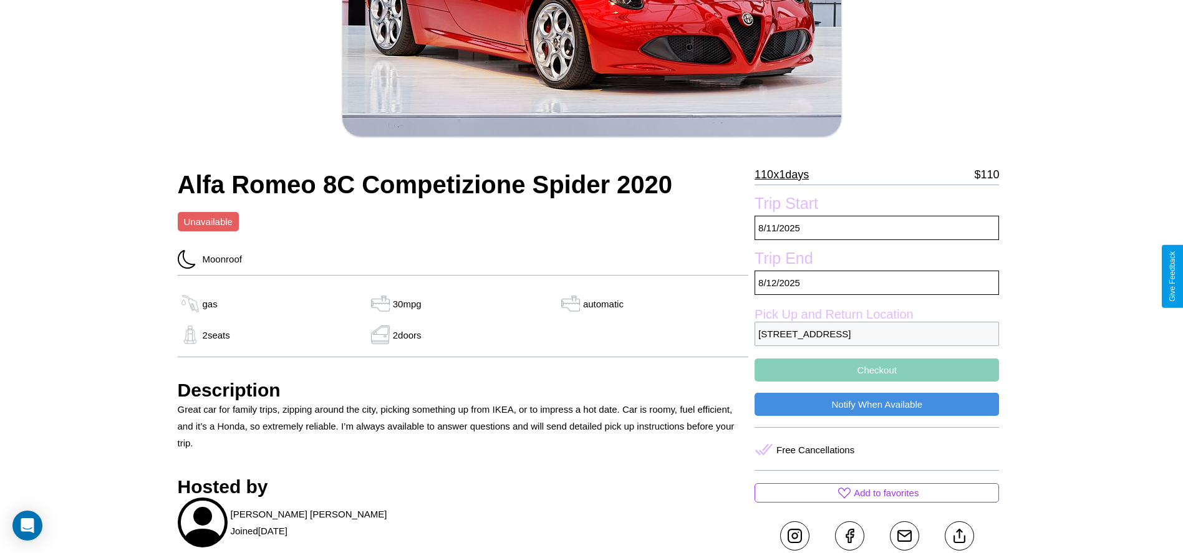
scroll to position [320, 0]
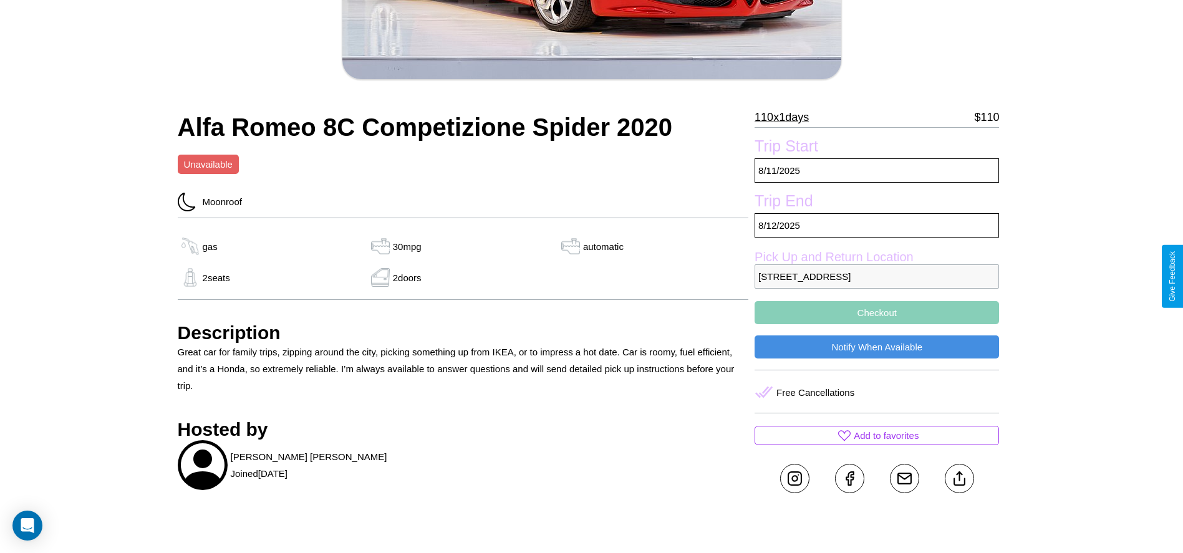
click at [877, 276] on p "9410 Hillside Avenue London 58887 United Kingdom" at bounding box center [877, 276] width 244 height 24
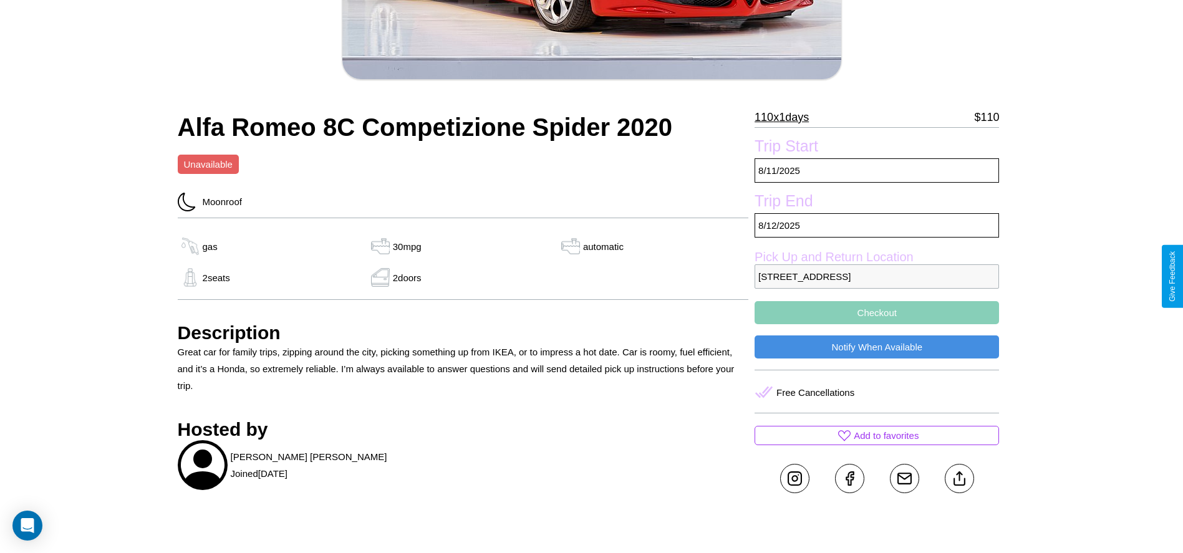
click at [877, 276] on p "9410 Hillside Avenue London 58887 United Kingdom" at bounding box center [877, 276] width 244 height 24
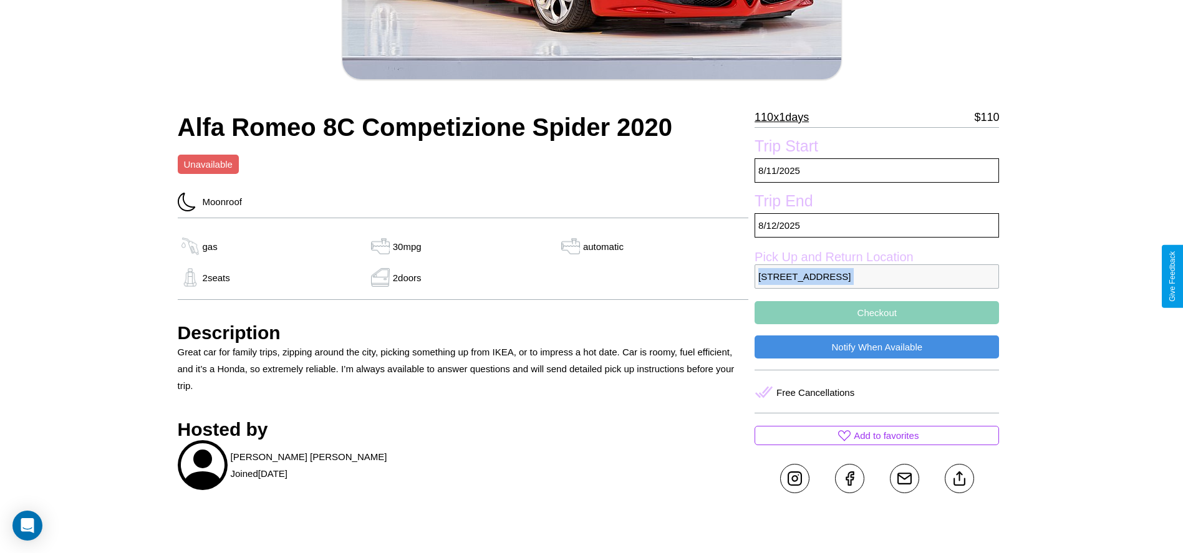
click at [877, 276] on p "9410 Hillside Avenue London 58887 United Kingdom" at bounding box center [877, 276] width 244 height 24
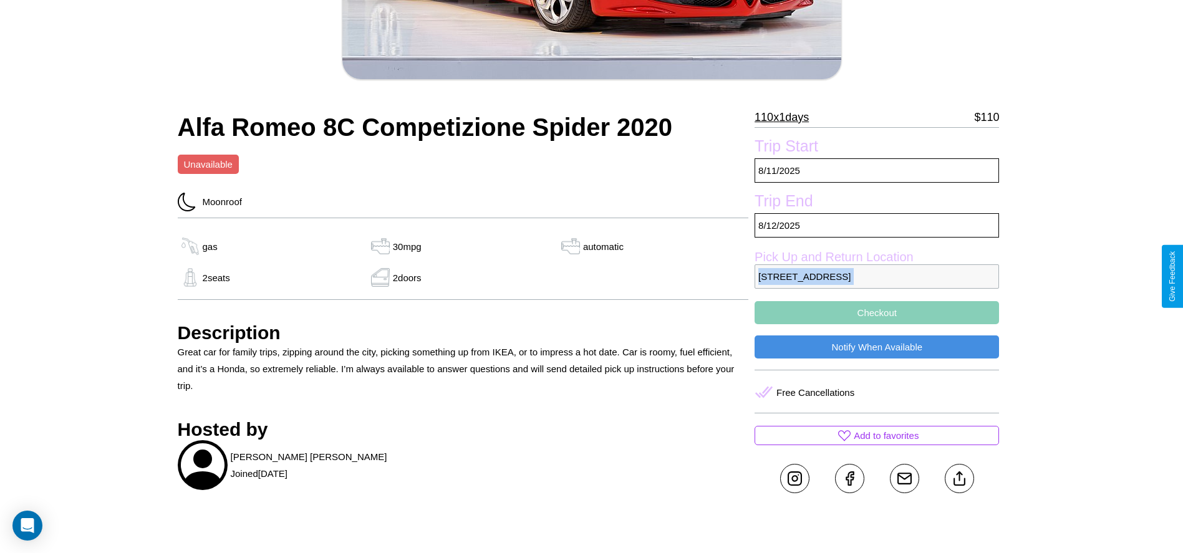
click at [877, 276] on p "9410 Hillside Avenue London 58887 United Kingdom" at bounding box center [877, 276] width 244 height 24
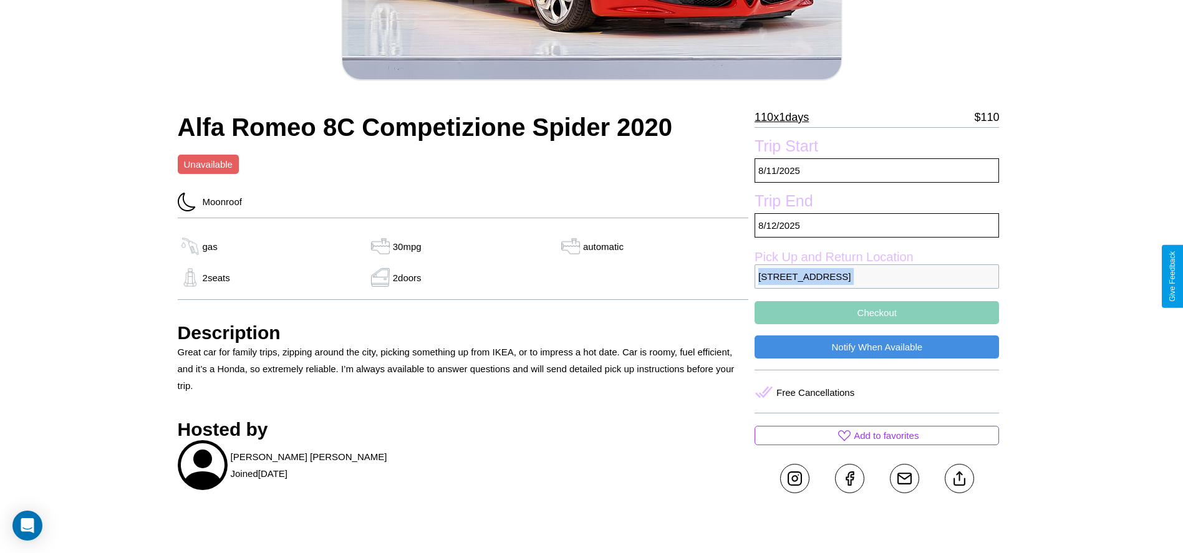
click at [877, 276] on p "9410 Hillside Avenue London 58887 United Kingdom" at bounding box center [877, 276] width 244 height 24
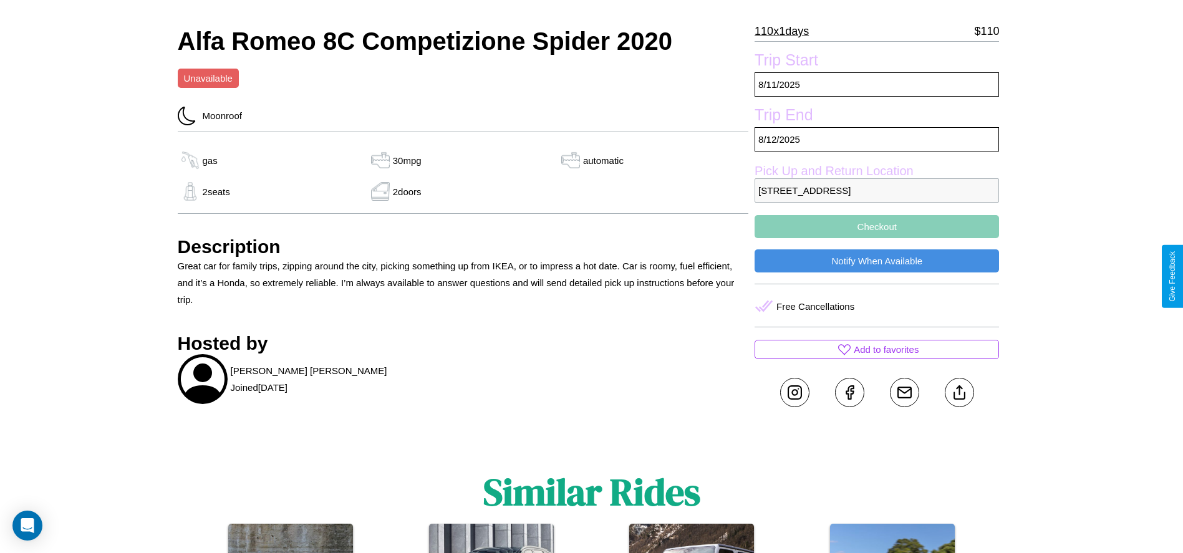
scroll to position [412, 0]
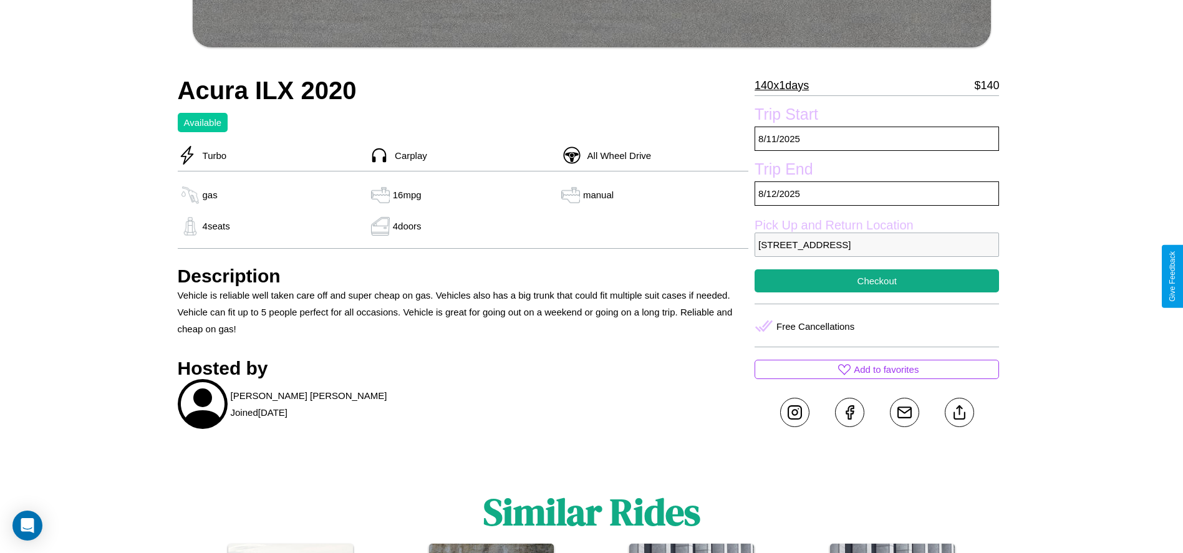
scroll to position [557, 0]
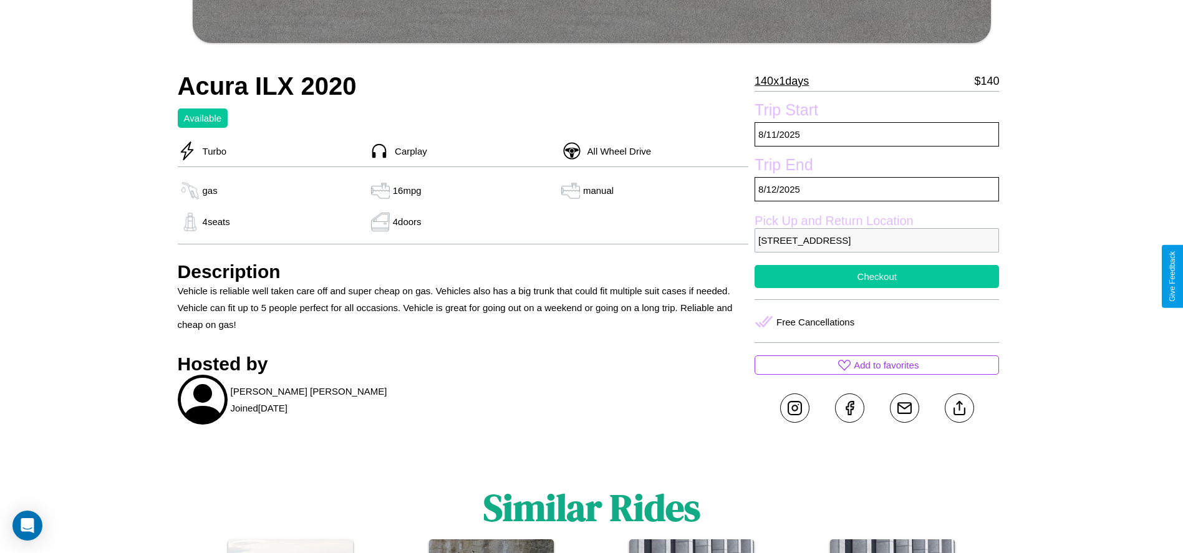
click at [877, 276] on button "Checkout" at bounding box center [877, 276] width 244 height 23
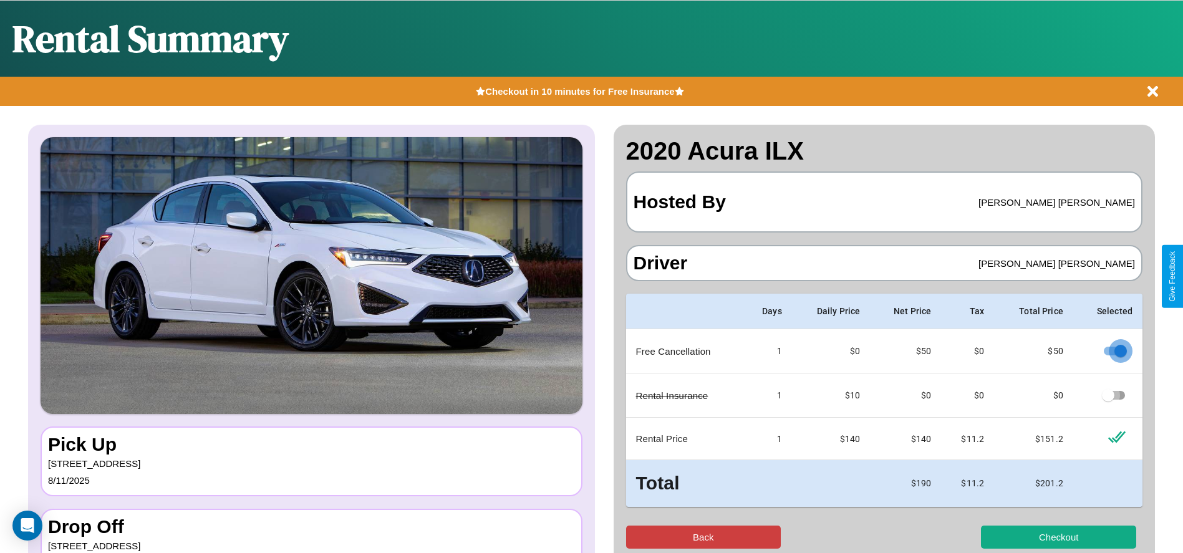
click at [703, 537] on button "Back" at bounding box center [703, 537] width 155 height 23
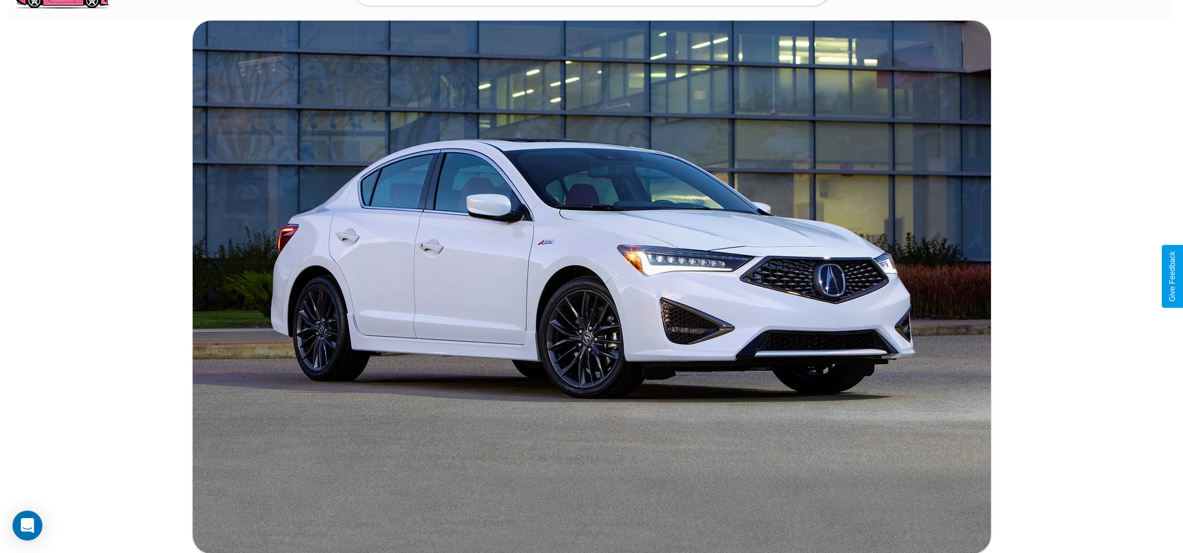
scroll to position [521, 0]
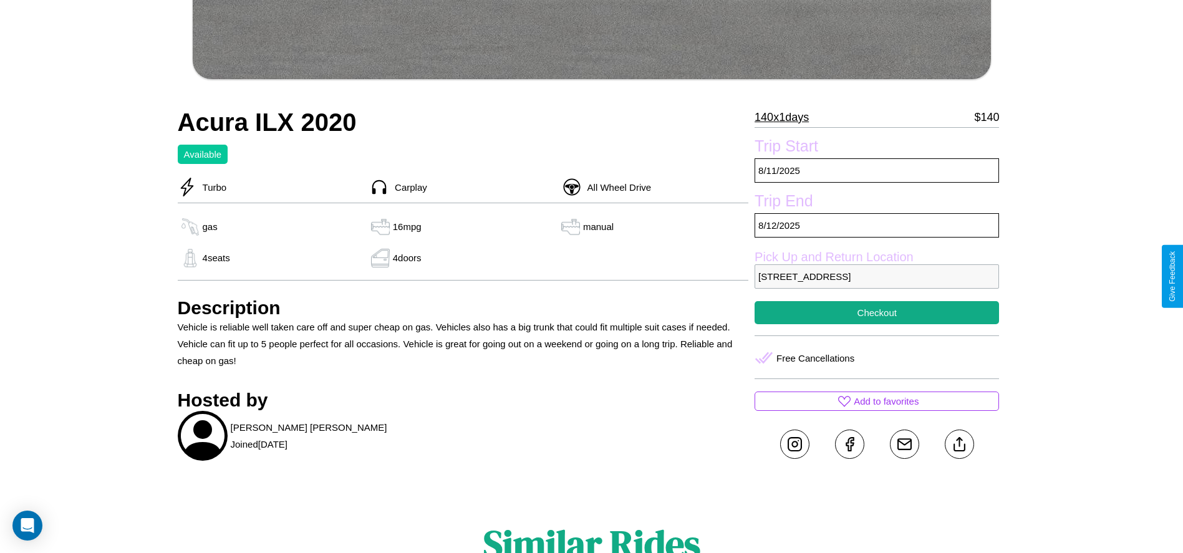
click at [877, 276] on p "8903 Fourth Street London 12562 United Kingdom" at bounding box center [877, 276] width 244 height 24
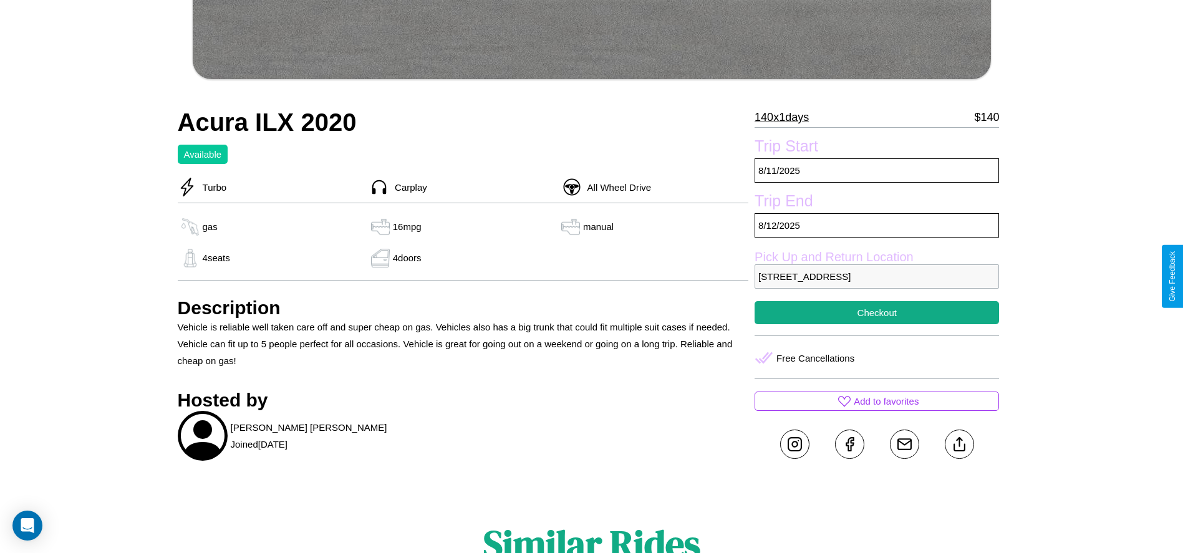
click at [877, 276] on p "8903 Fourth Street London 12562 United Kingdom" at bounding box center [877, 276] width 244 height 24
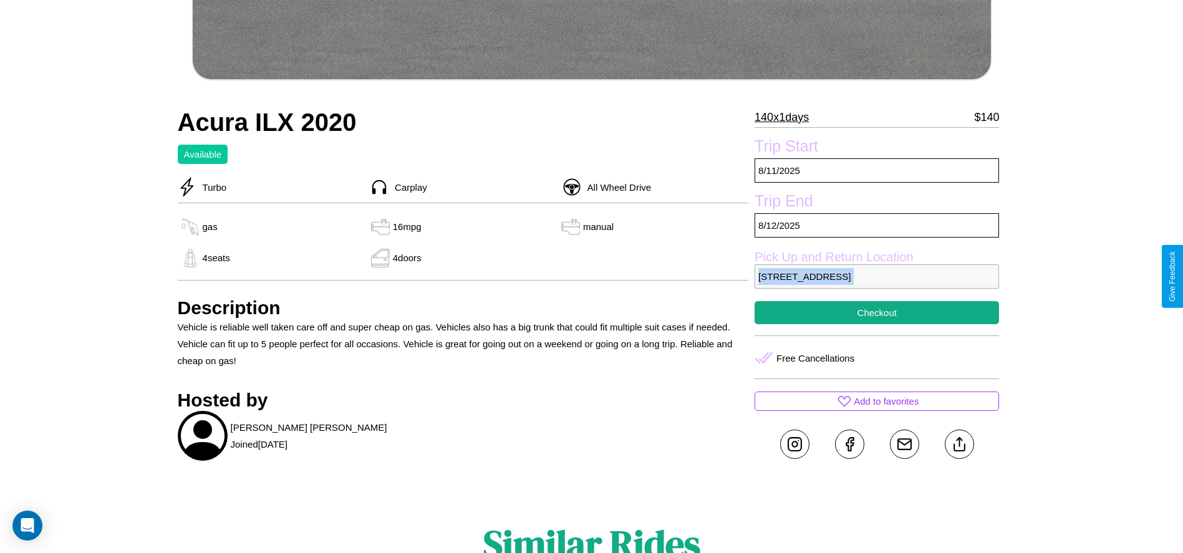
click at [877, 276] on p "8903 Fourth Street London 12562 United Kingdom" at bounding box center [877, 276] width 244 height 24
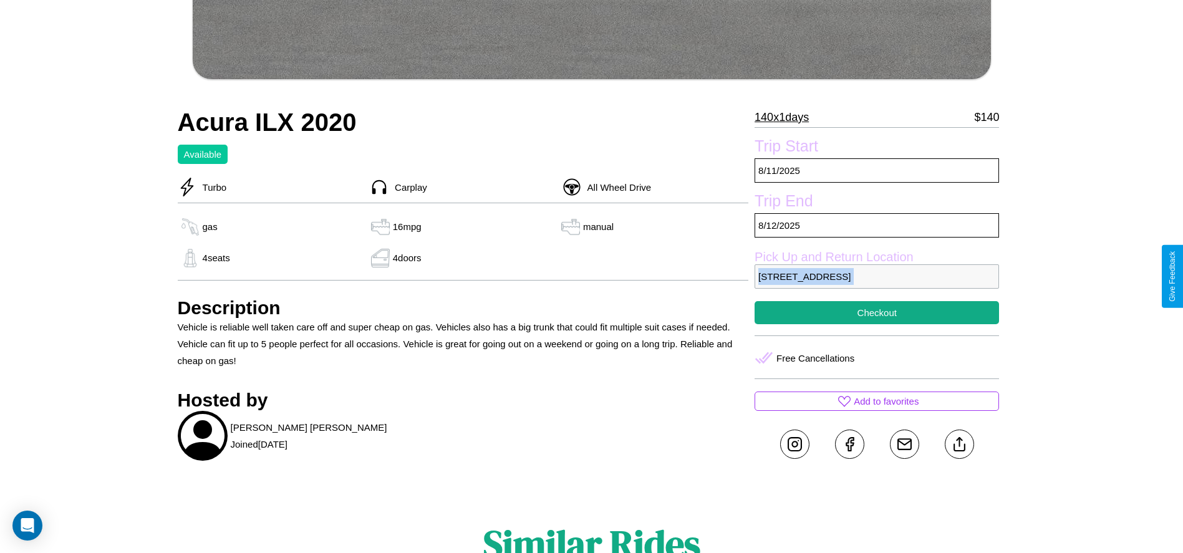
click at [877, 276] on p "8903 Fourth Street London 12562 United Kingdom" at bounding box center [877, 276] width 244 height 24
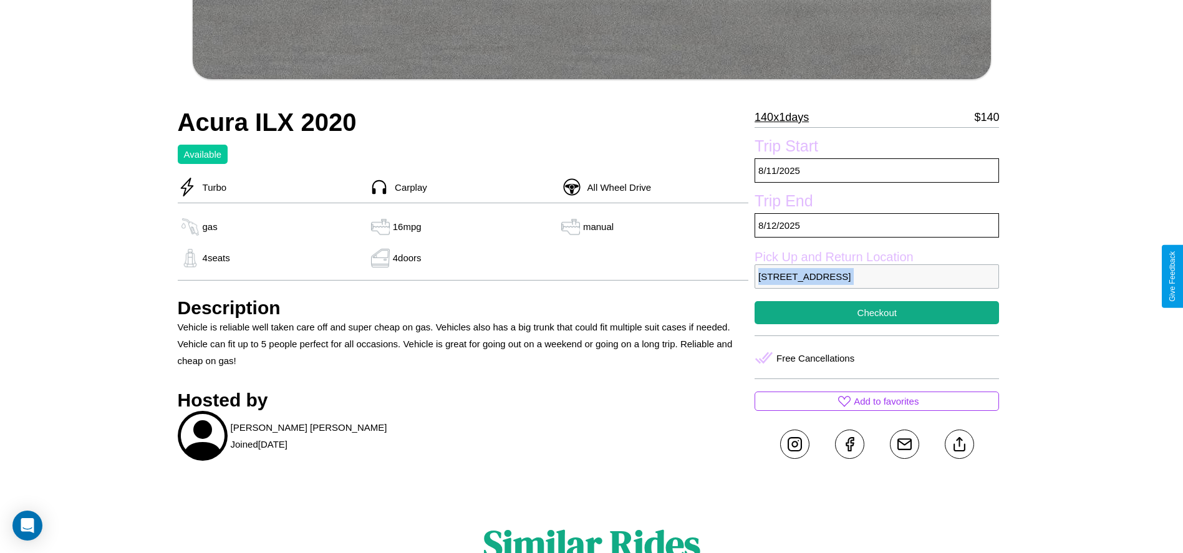
click at [877, 276] on p "8903 Fourth Street London 12562 United Kingdom" at bounding box center [877, 276] width 244 height 24
